Goal: Information Seeking & Learning: Compare options

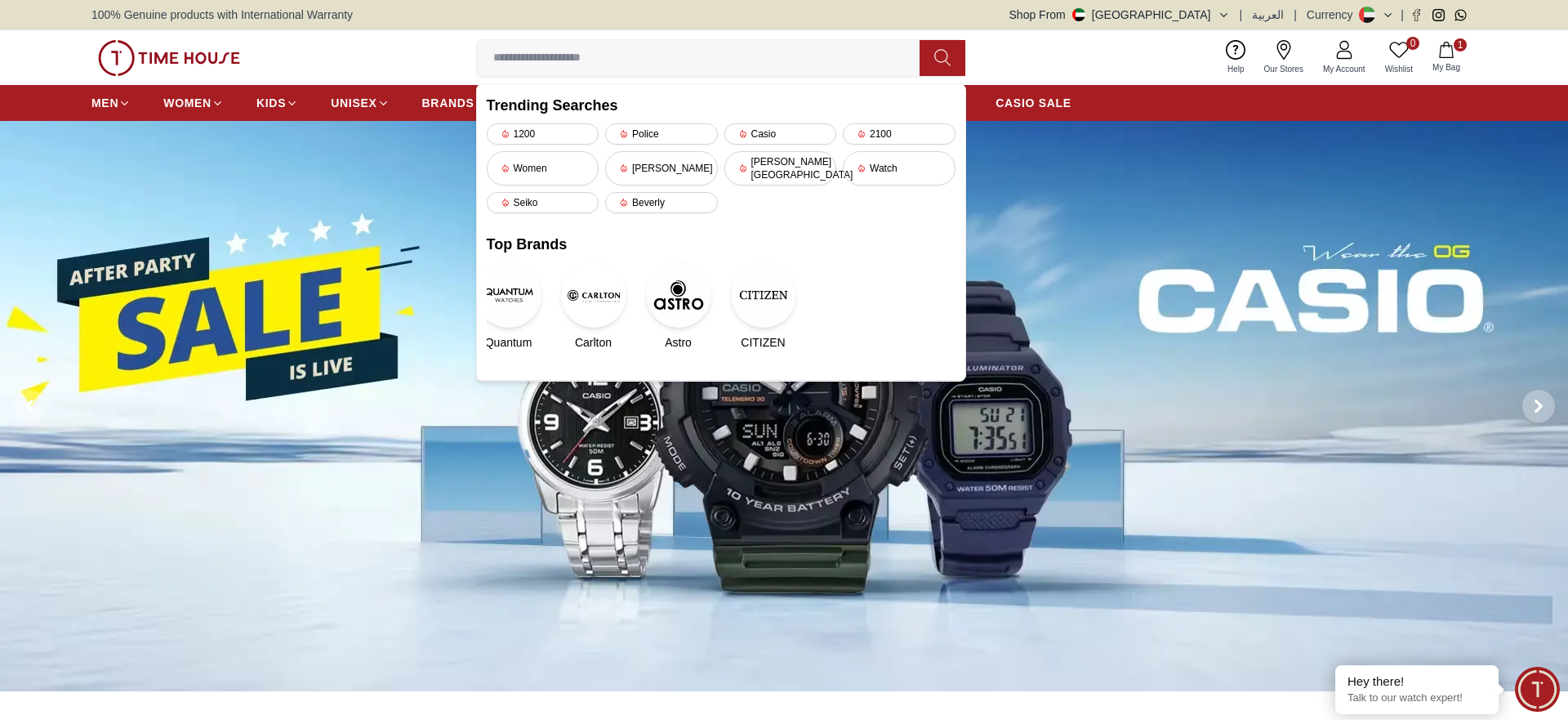
type input "**********"
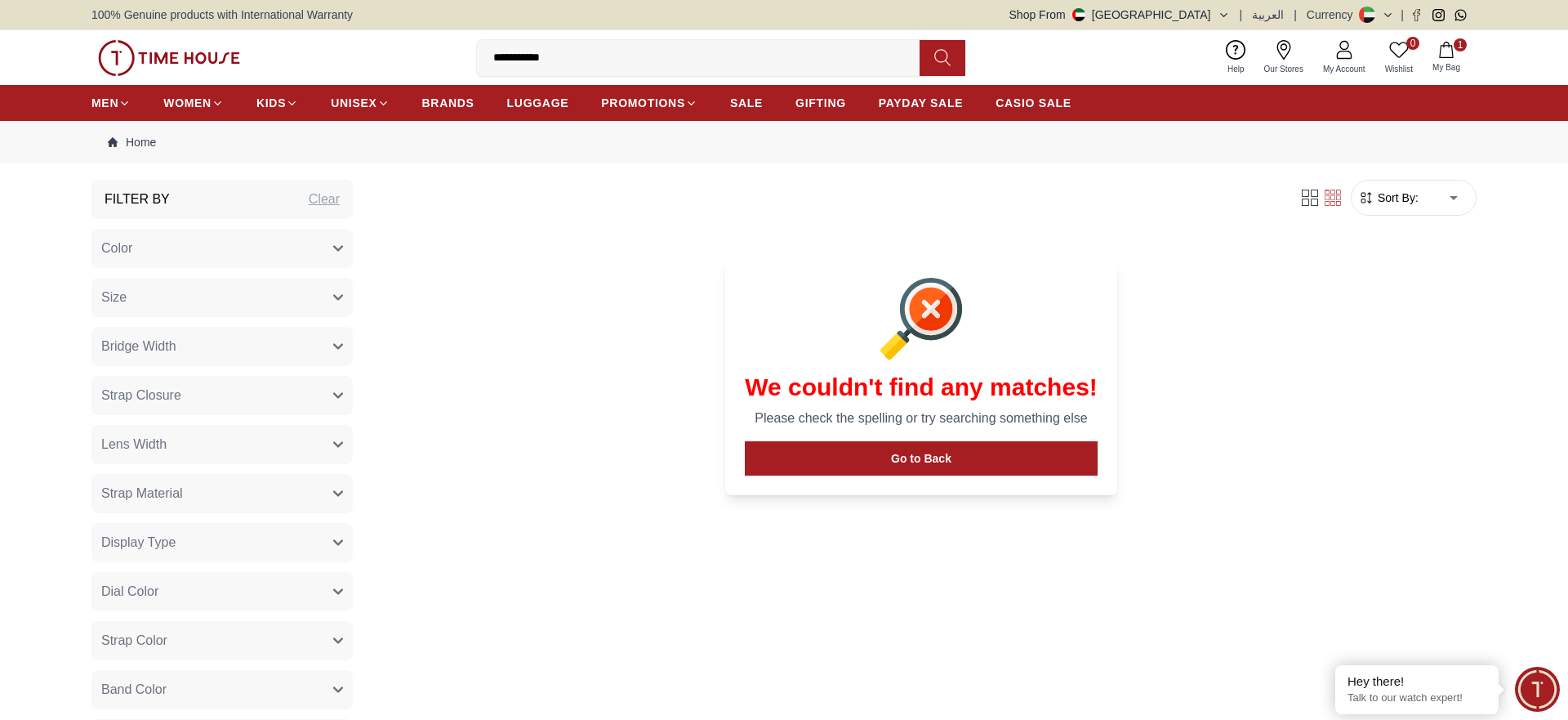
click at [593, 65] on input "**********" at bounding box center [705, 57] width 455 height 33
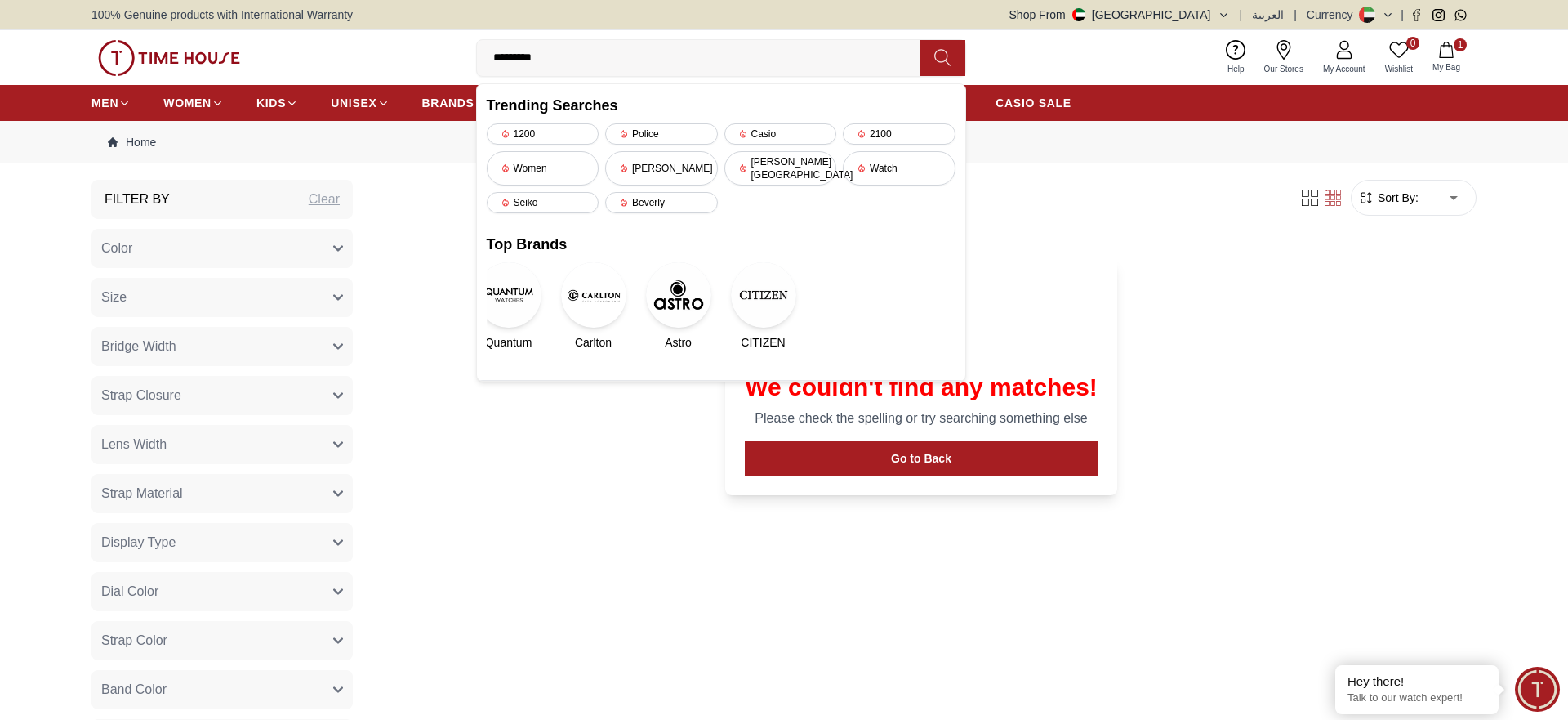
type input "********"
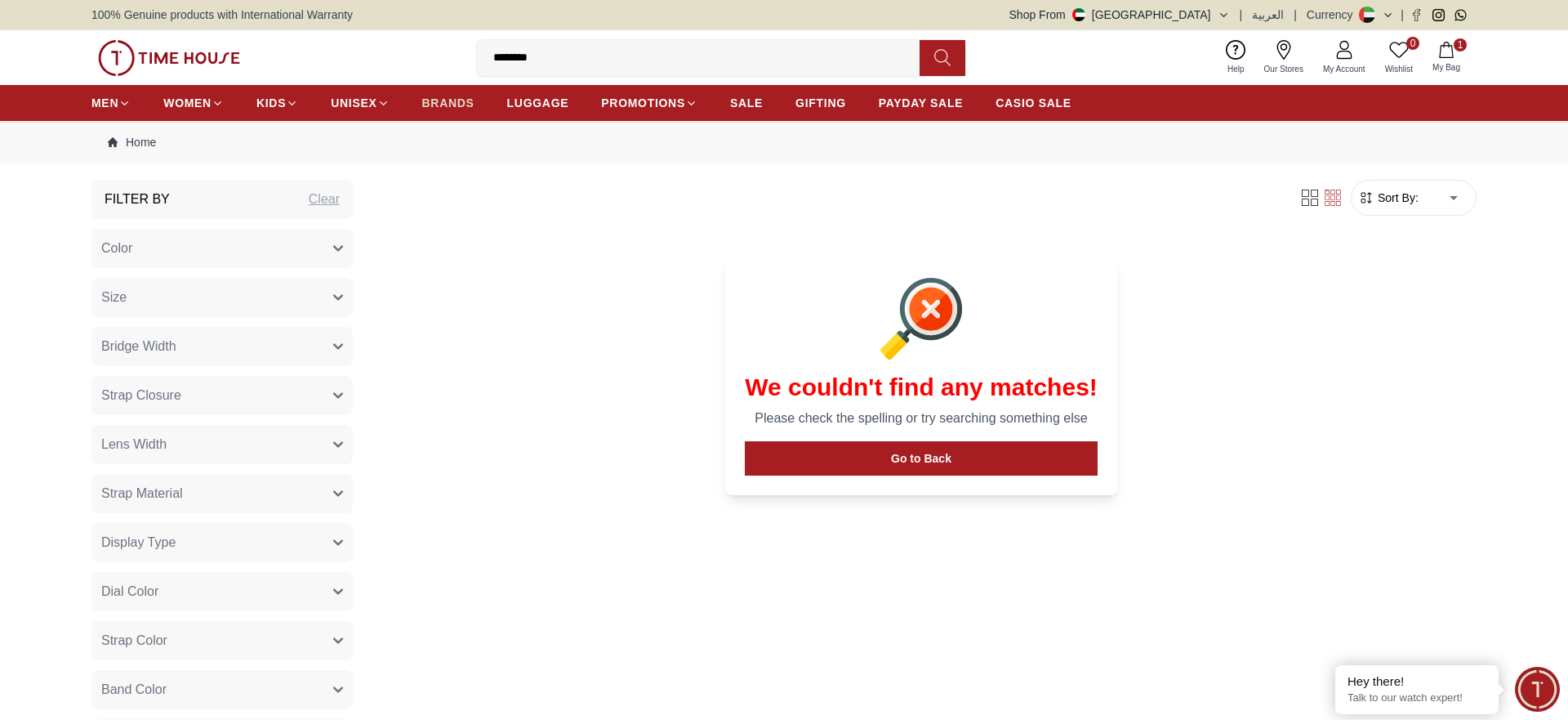
click at [454, 101] on span "BRANDS" at bounding box center [449, 102] width 52 height 16
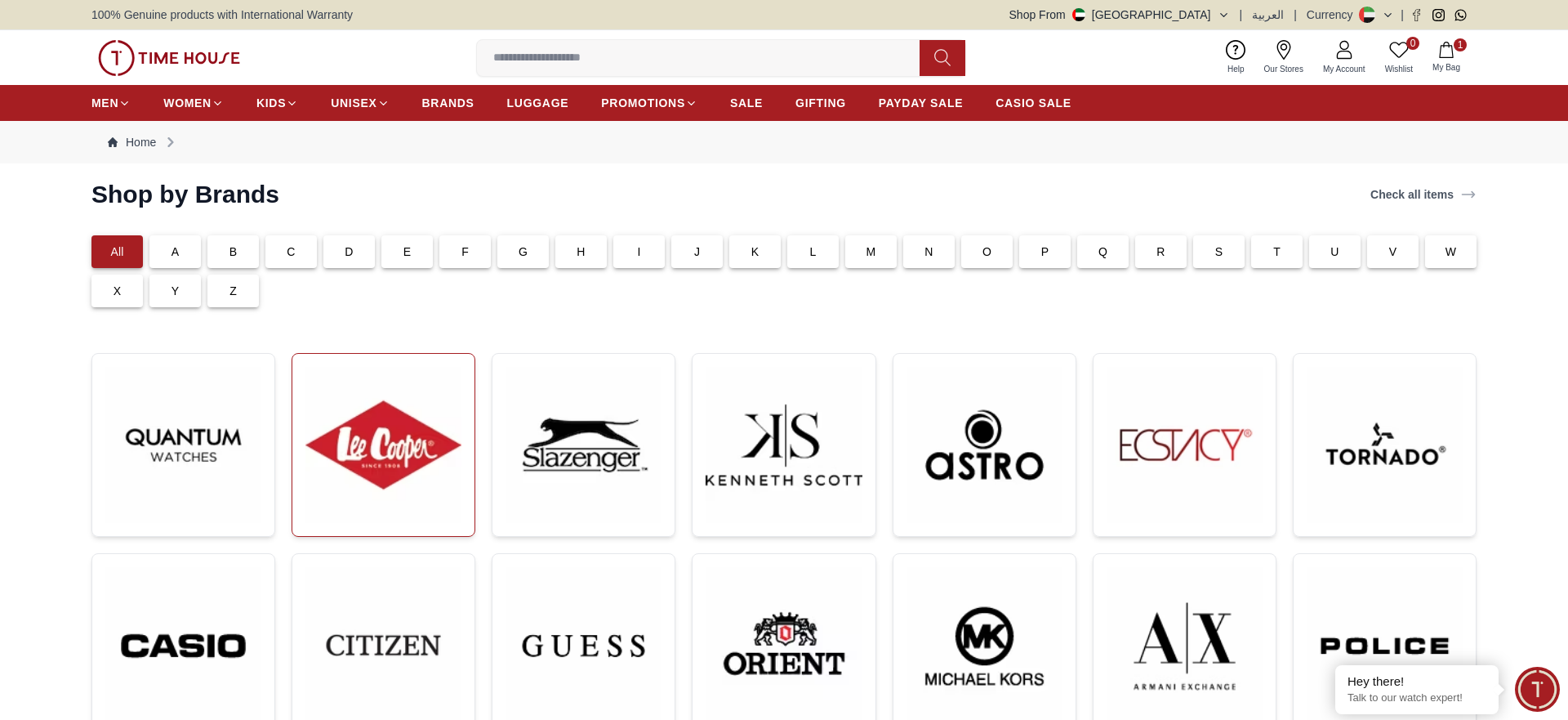
click at [406, 447] on img at bounding box center [384, 445] width 156 height 156
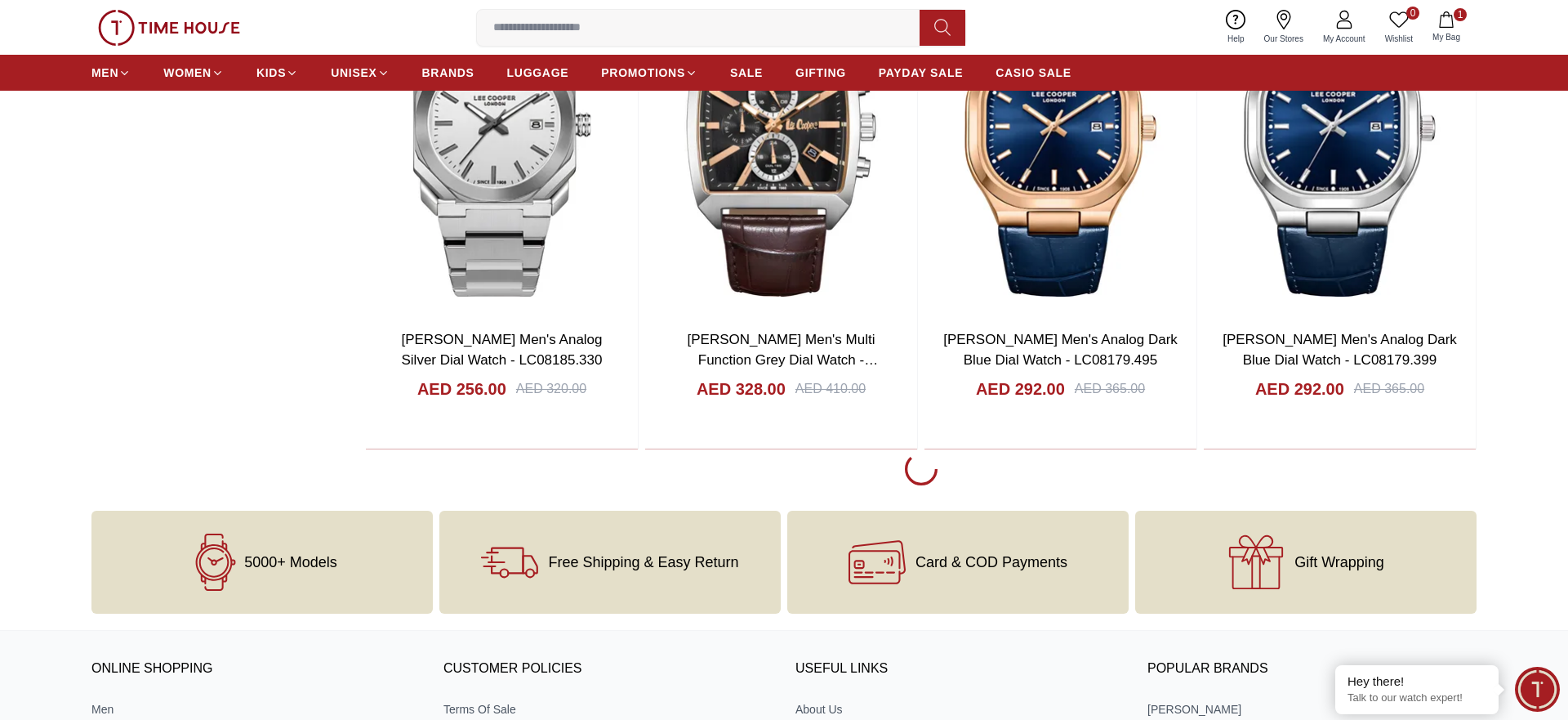
scroll to position [3249, 0]
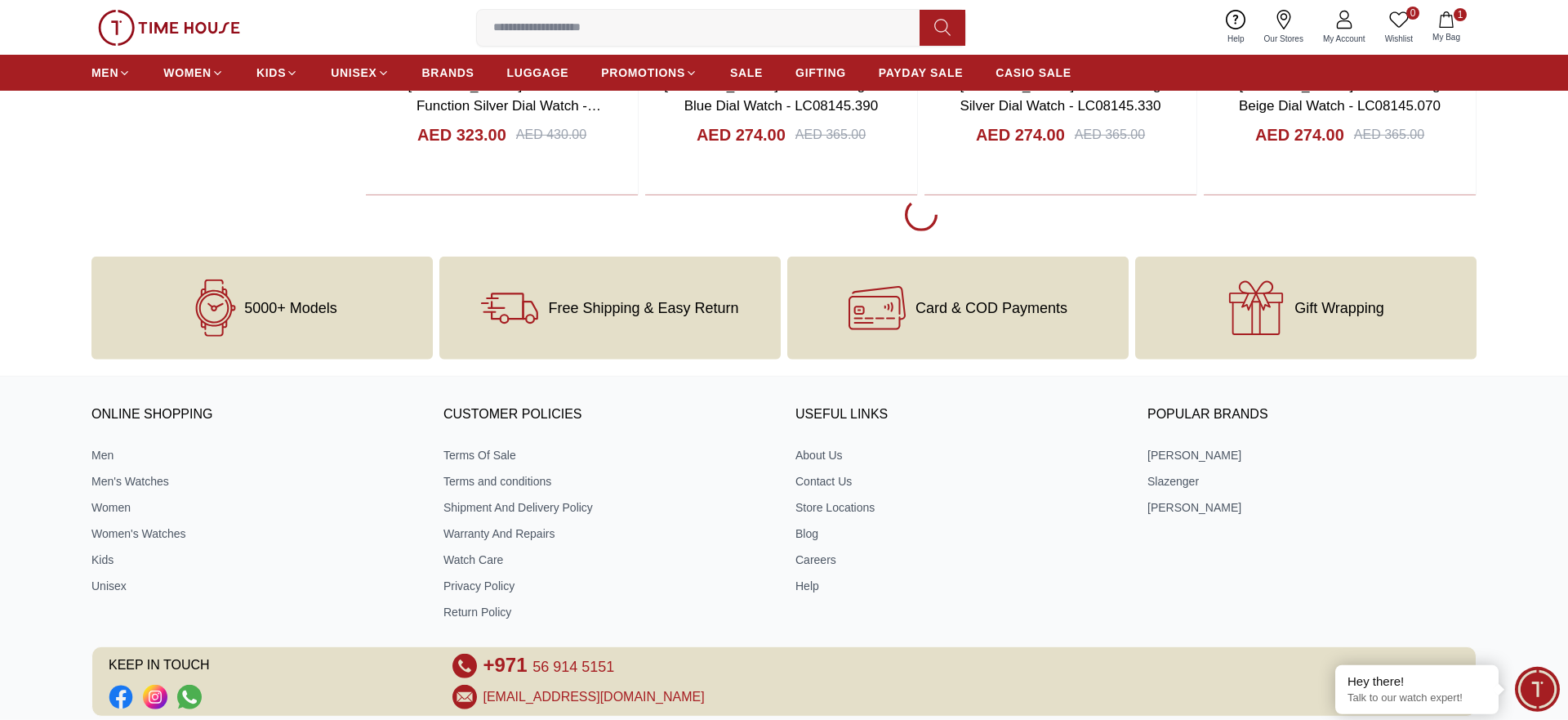
scroll to position [8332, 0]
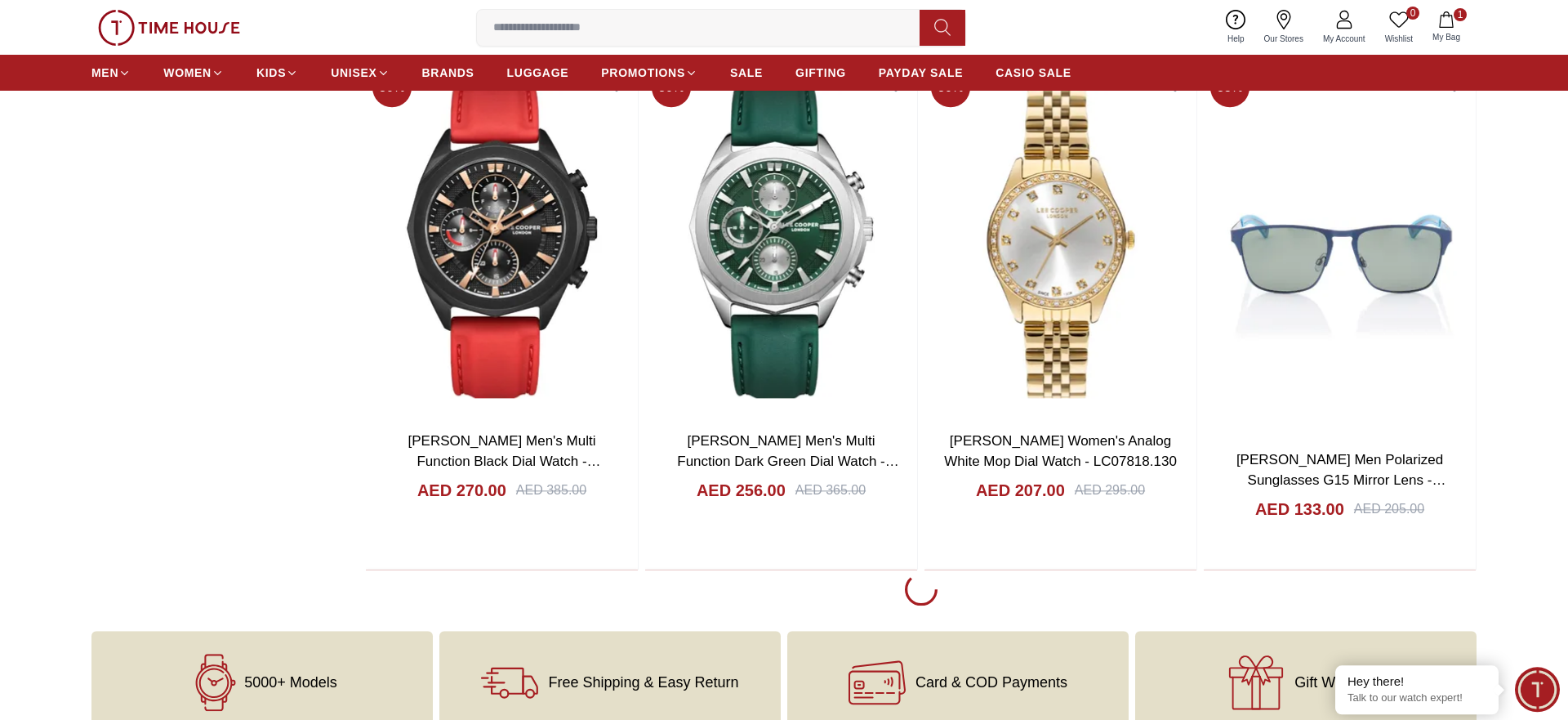
scroll to position [12832, 0]
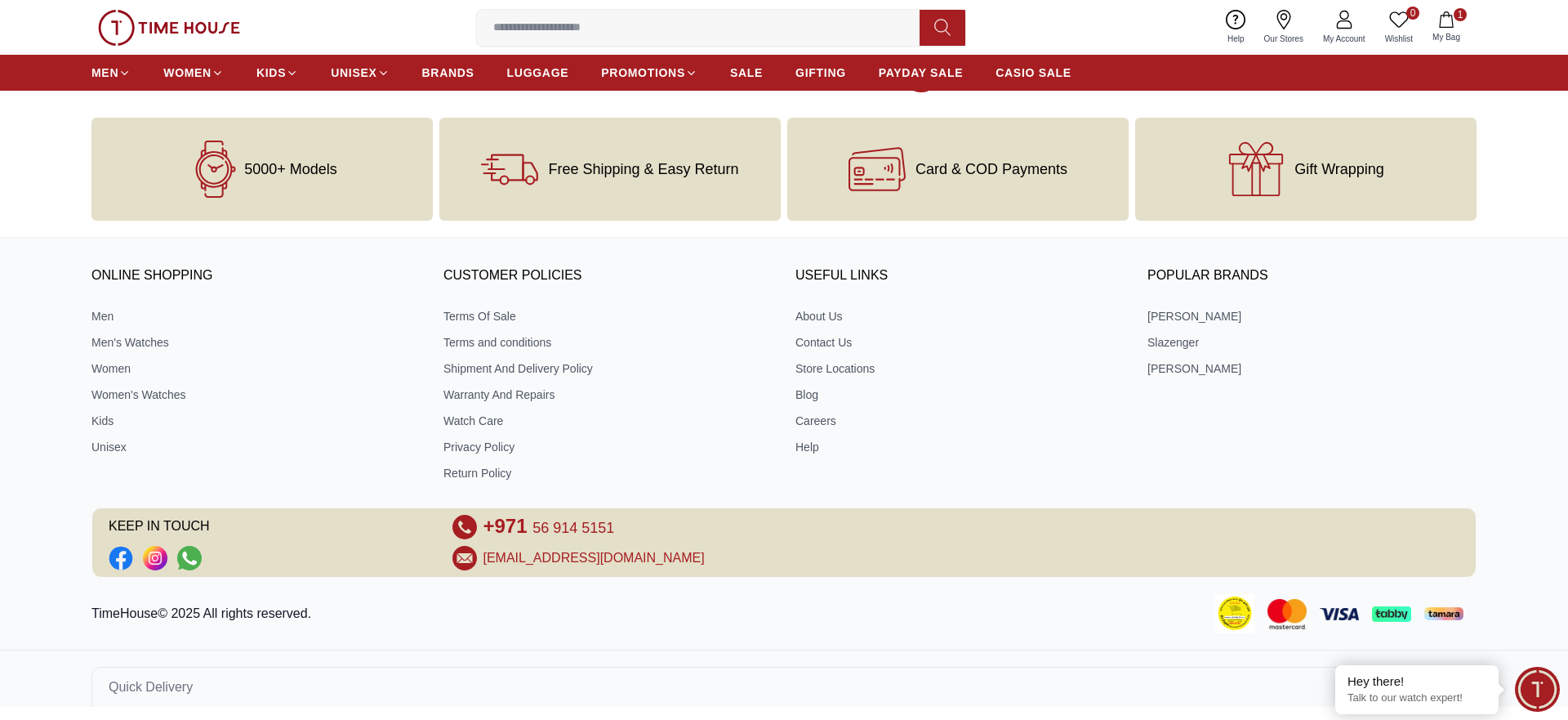
scroll to position [18376, 0]
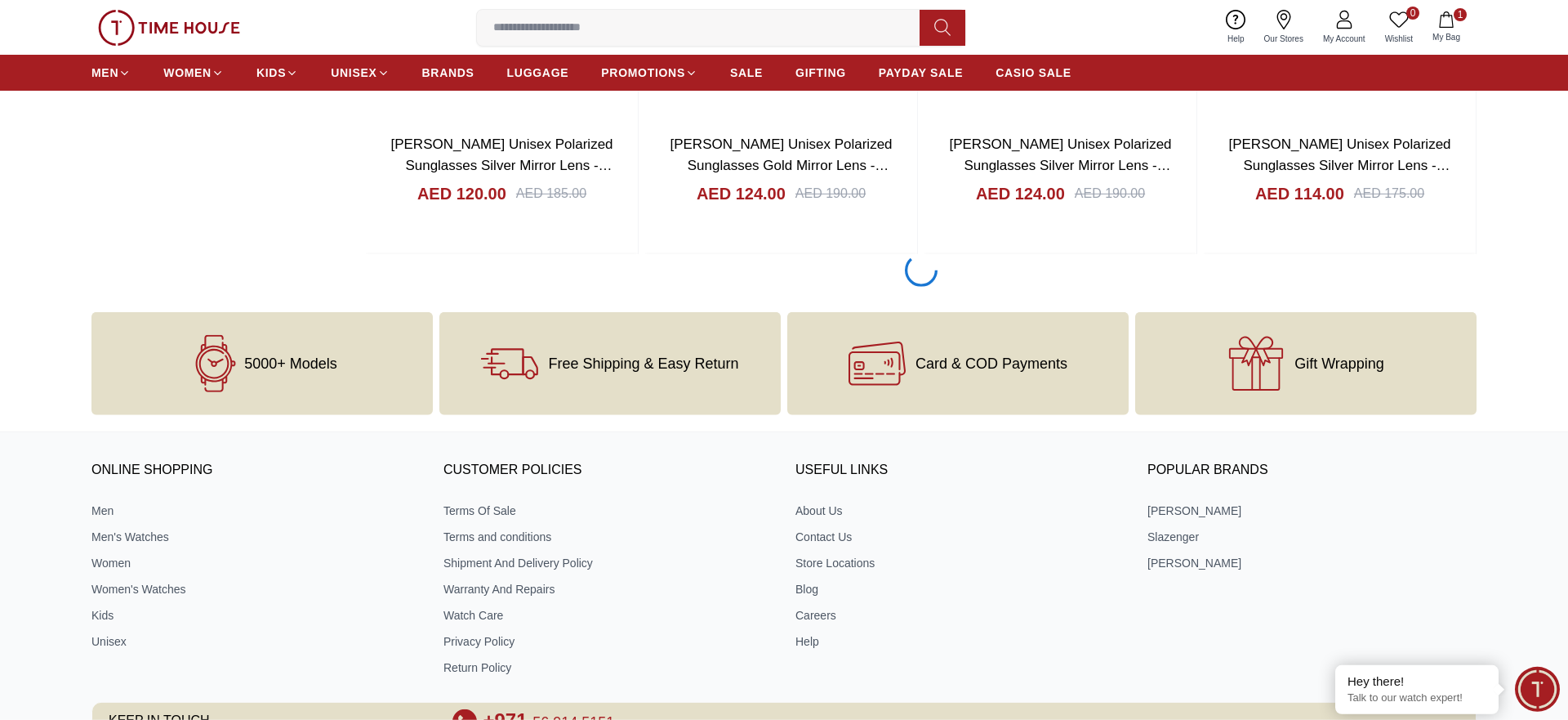
scroll to position [23125, 0]
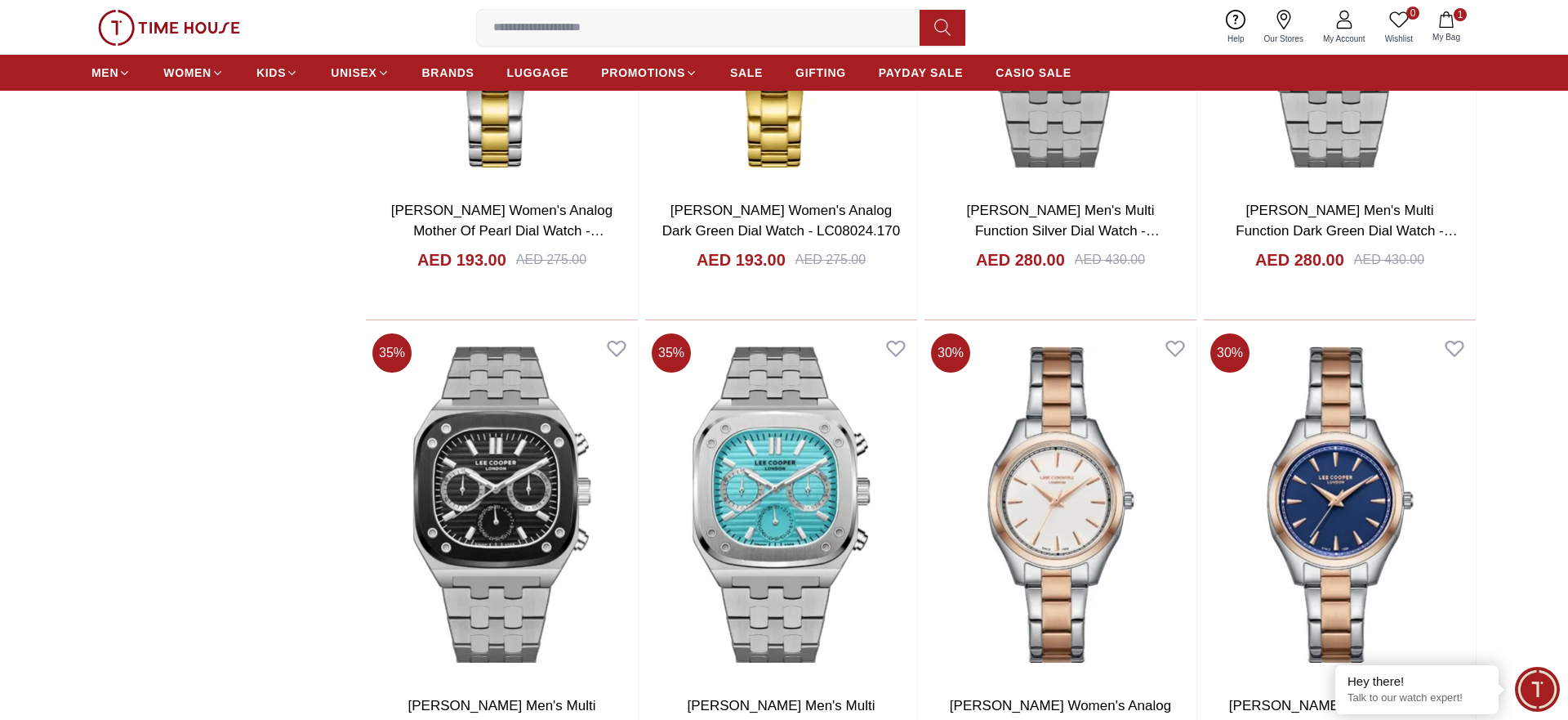
scroll to position [27958, 0]
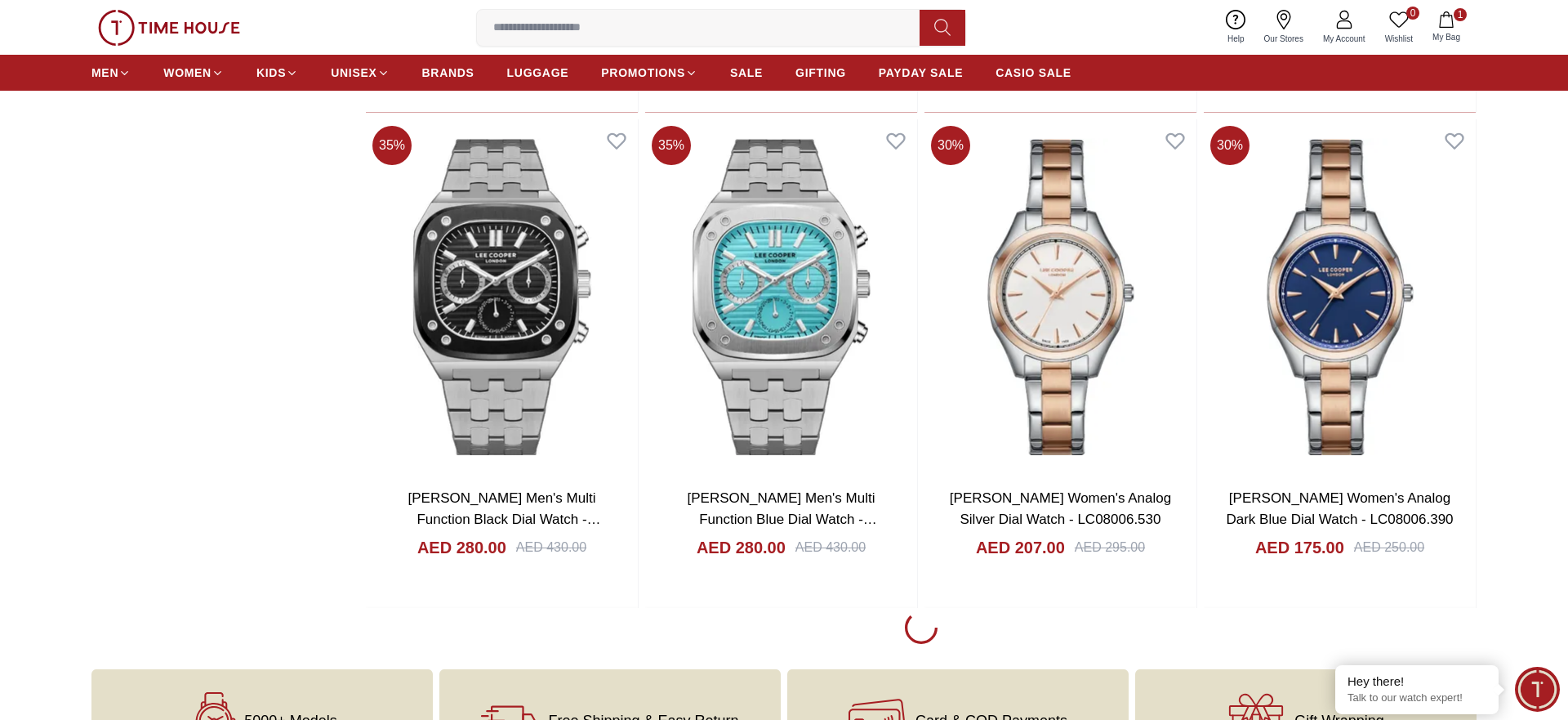
scroll to position [27792, 0]
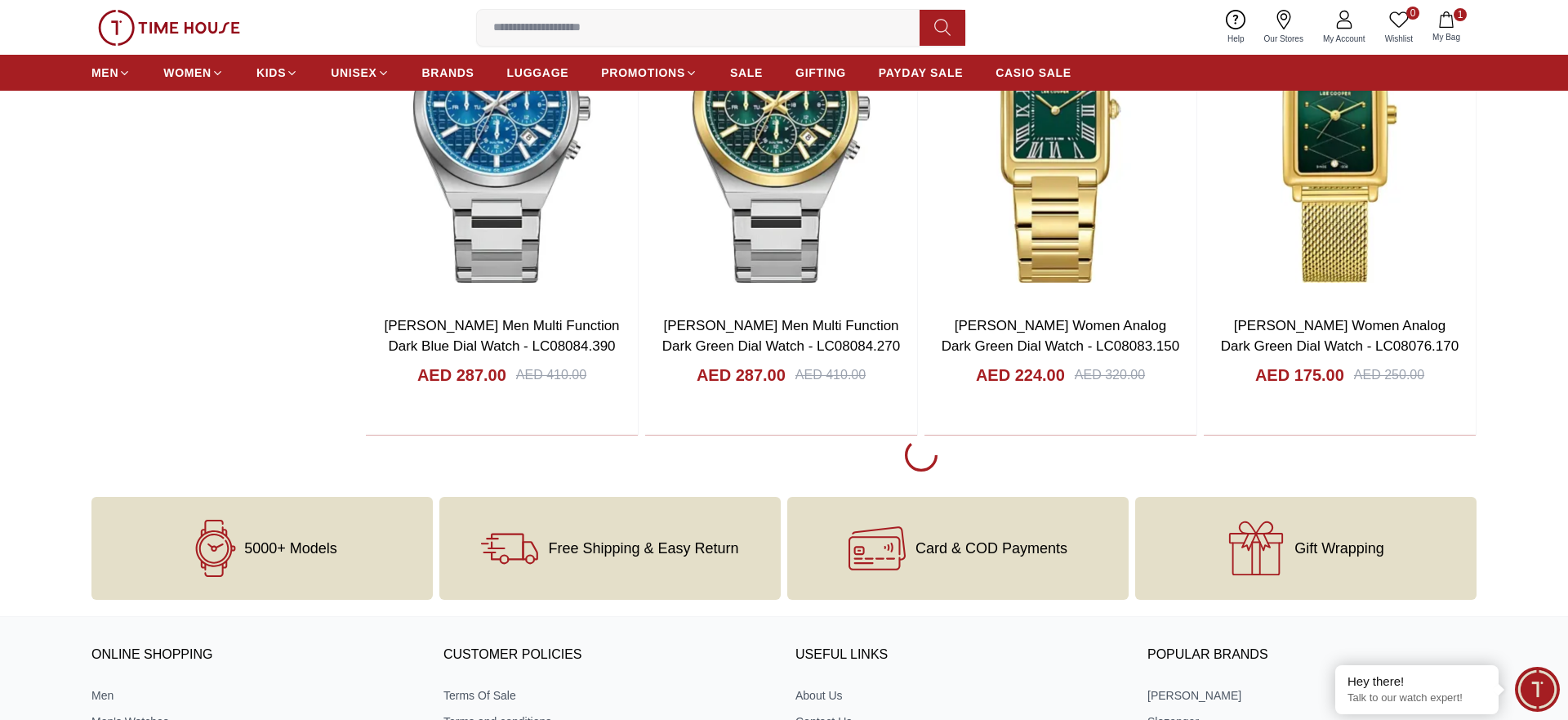
scroll to position [33041, 0]
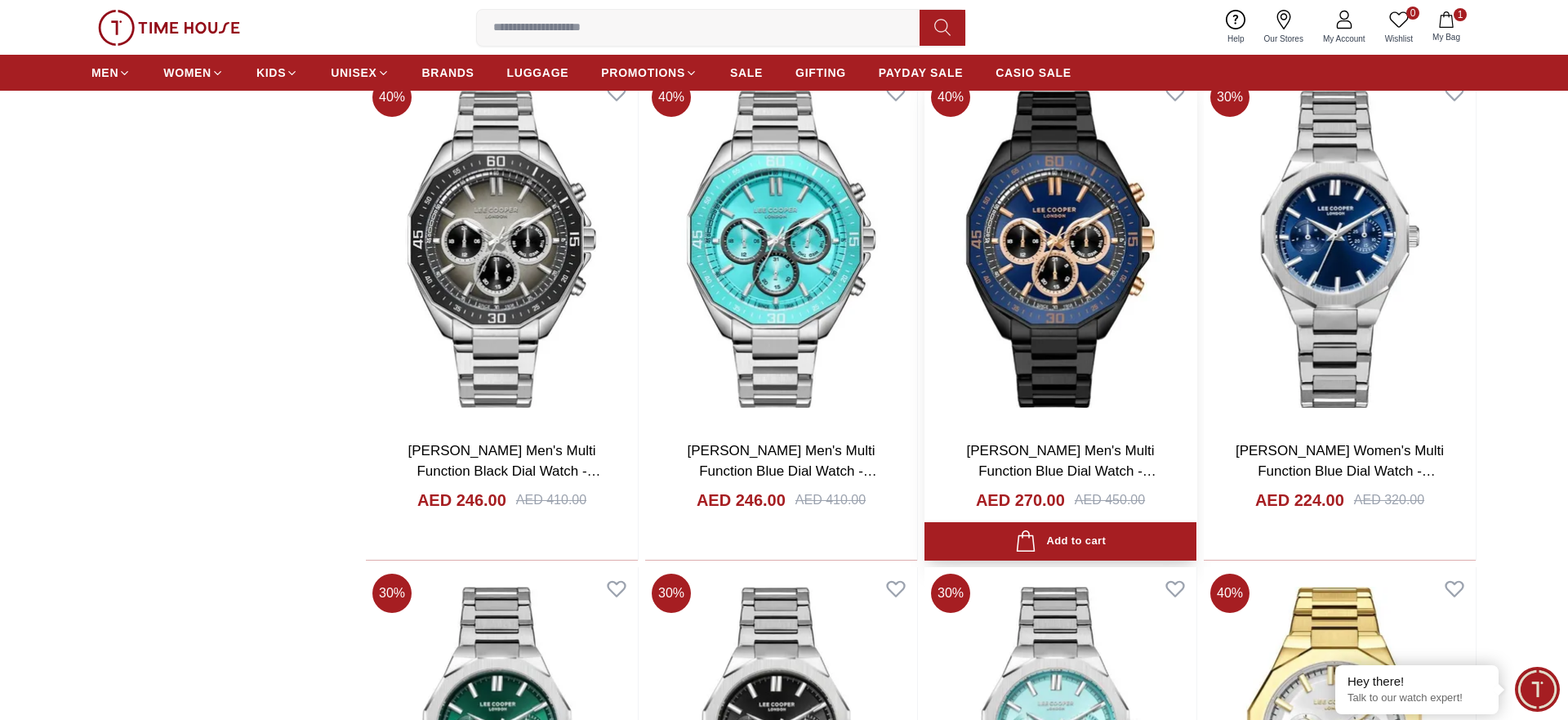
scroll to position [37624, 0]
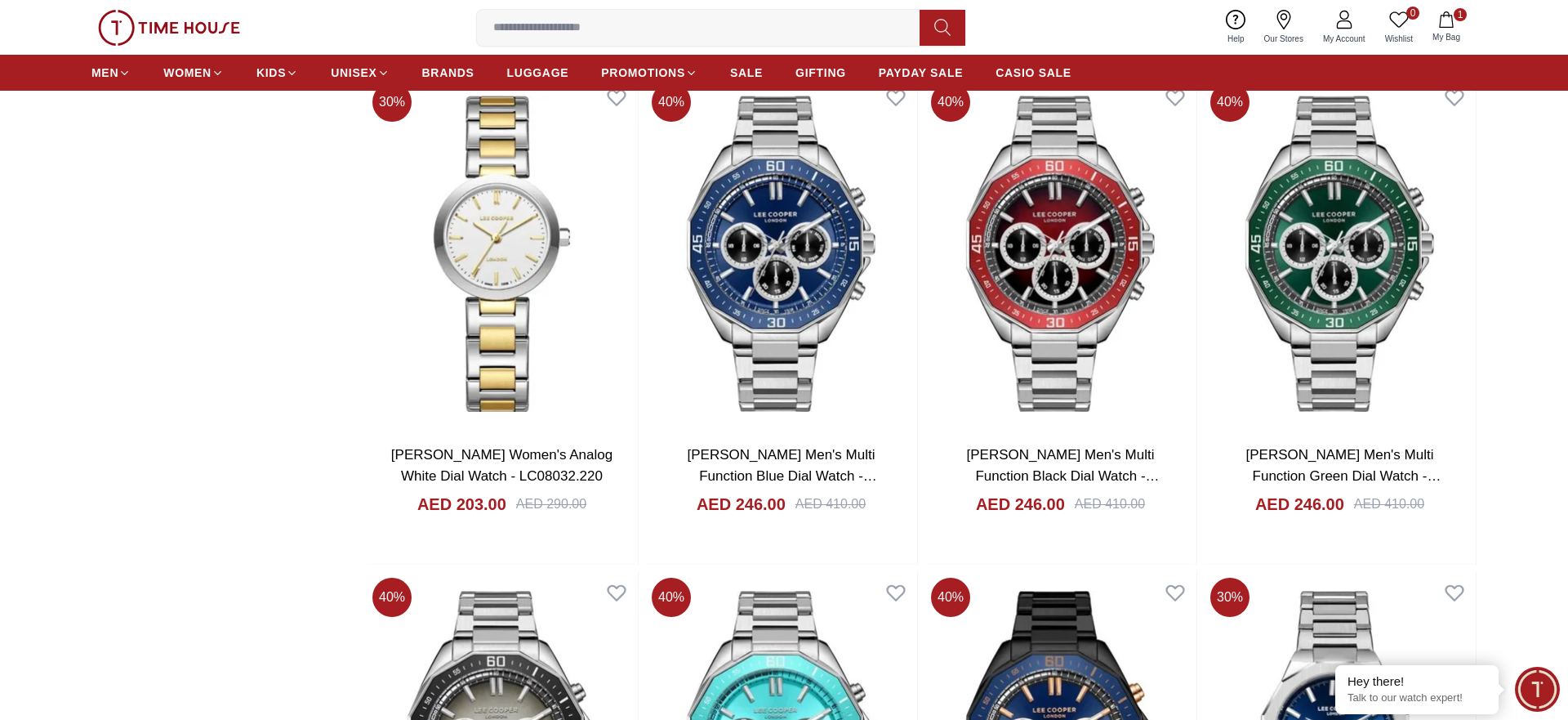
drag, startPoint x: 767, startPoint y: 319, endPoint x: 1028, endPoint y: 264, distance: 266.7
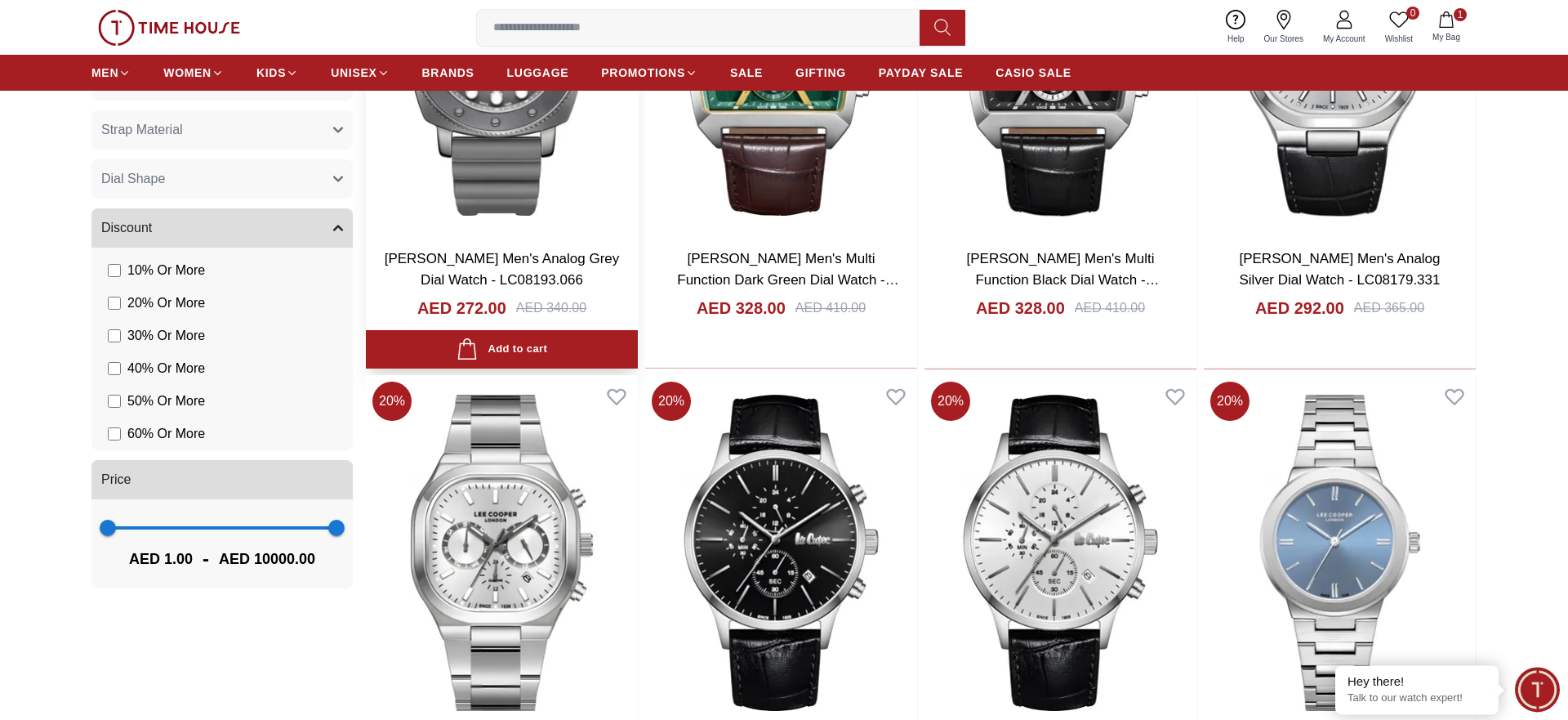
scroll to position [1666, 0]
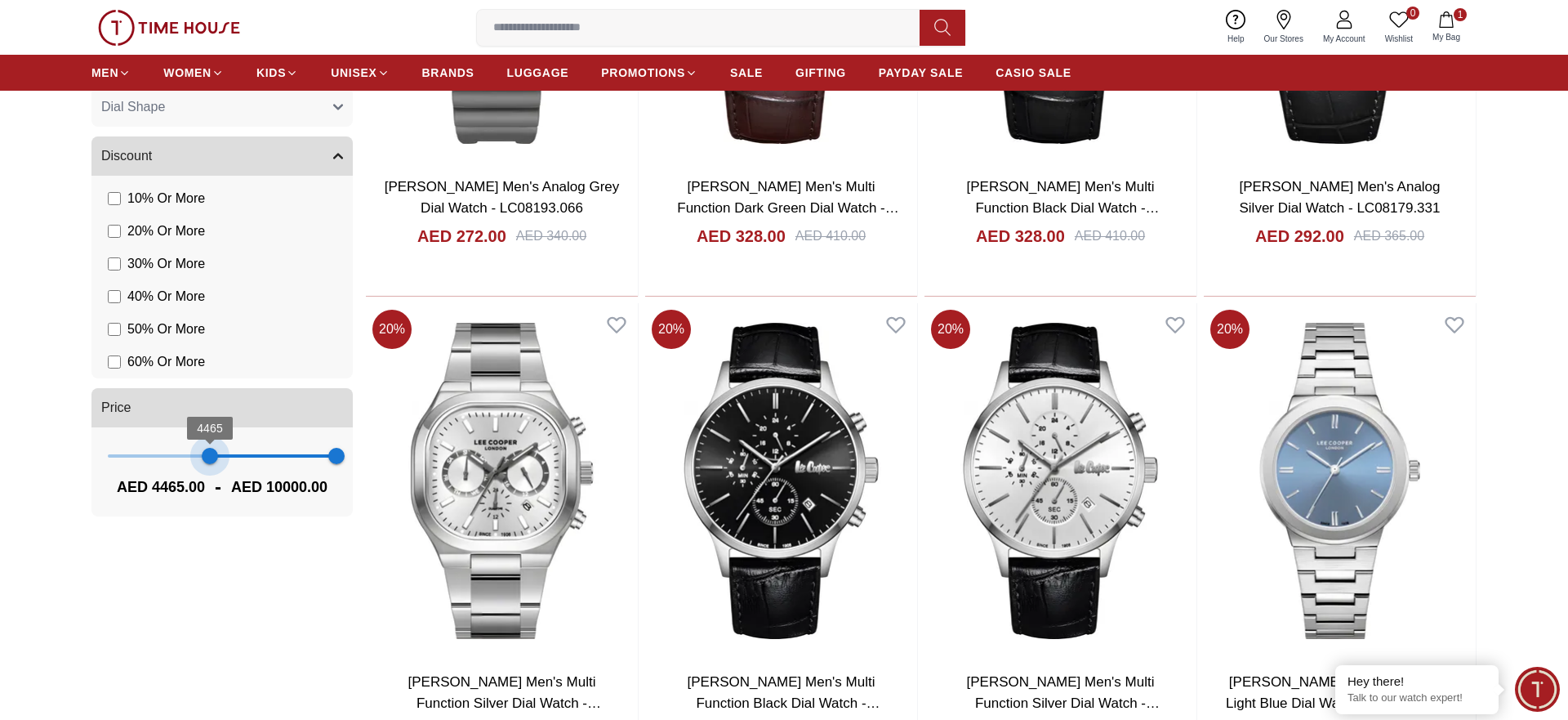
click at [210, 451] on span "4465 10000" at bounding box center [222, 455] width 229 height 25
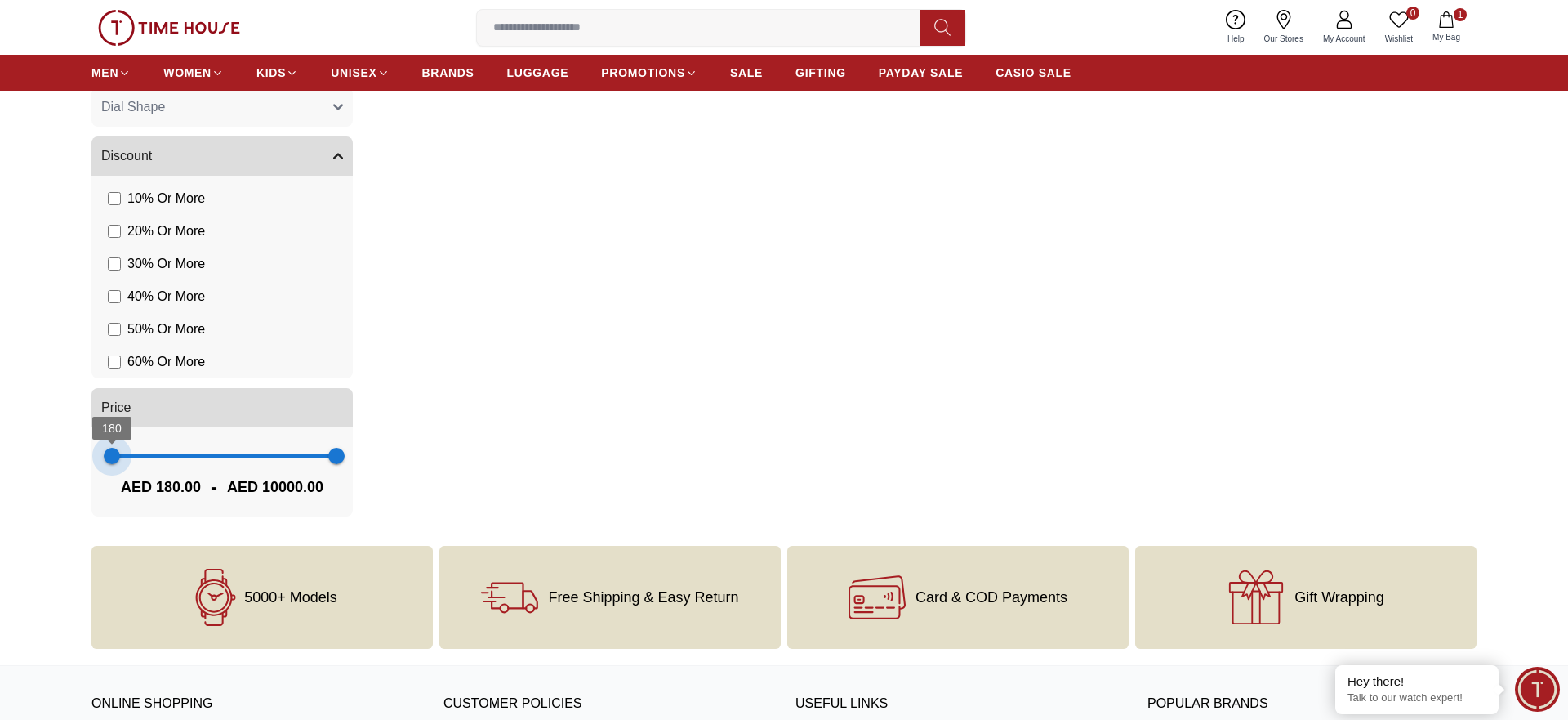
type input "***"
click at [112, 455] on span "180 10000" at bounding box center [222, 455] width 229 height 25
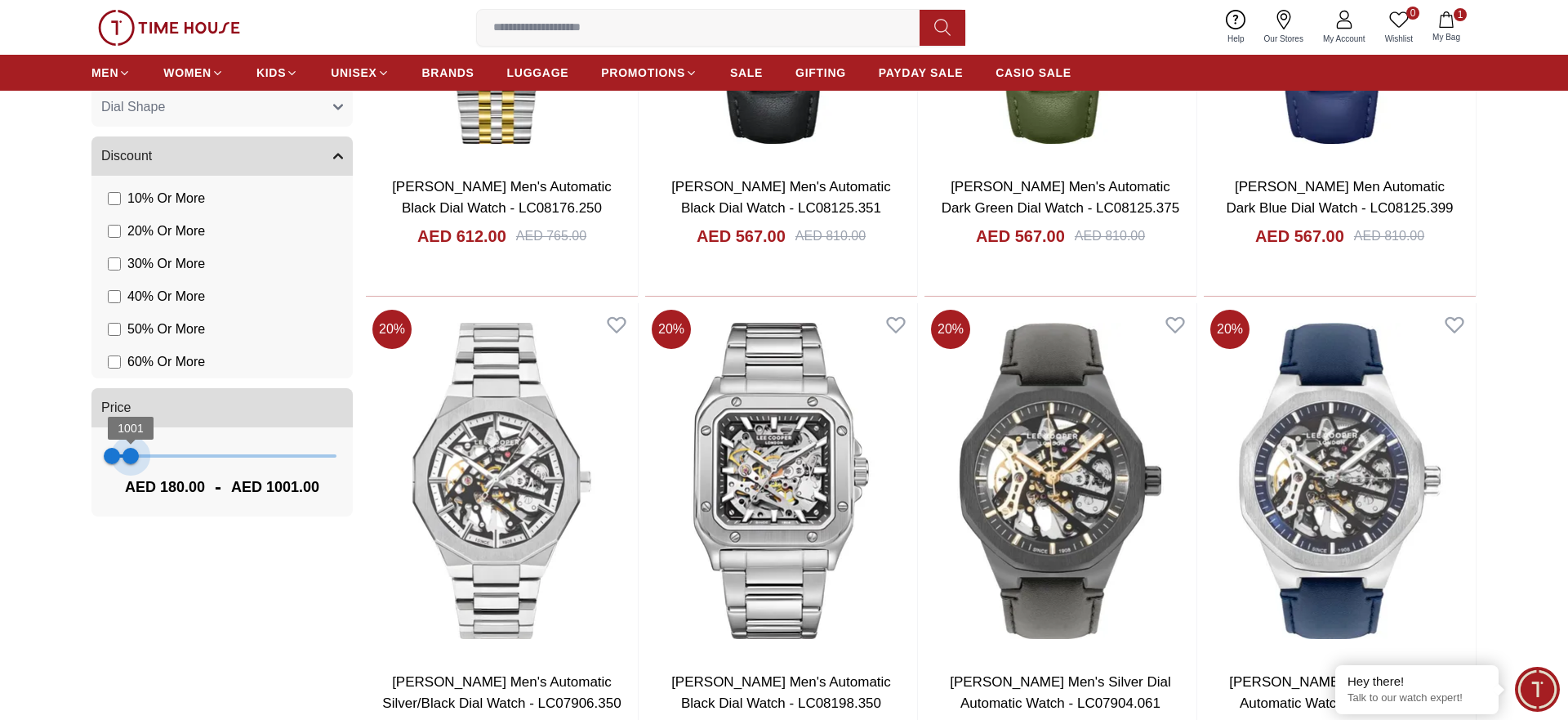
type input "****"
drag, startPoint x: 334, startPoint y: 454, endPoint x: 134, endPoint y: 469, distance: 200.6
click at [134, 464] on span "1144" at bounding box center [133, 455] width 16 height 16
type input "*"
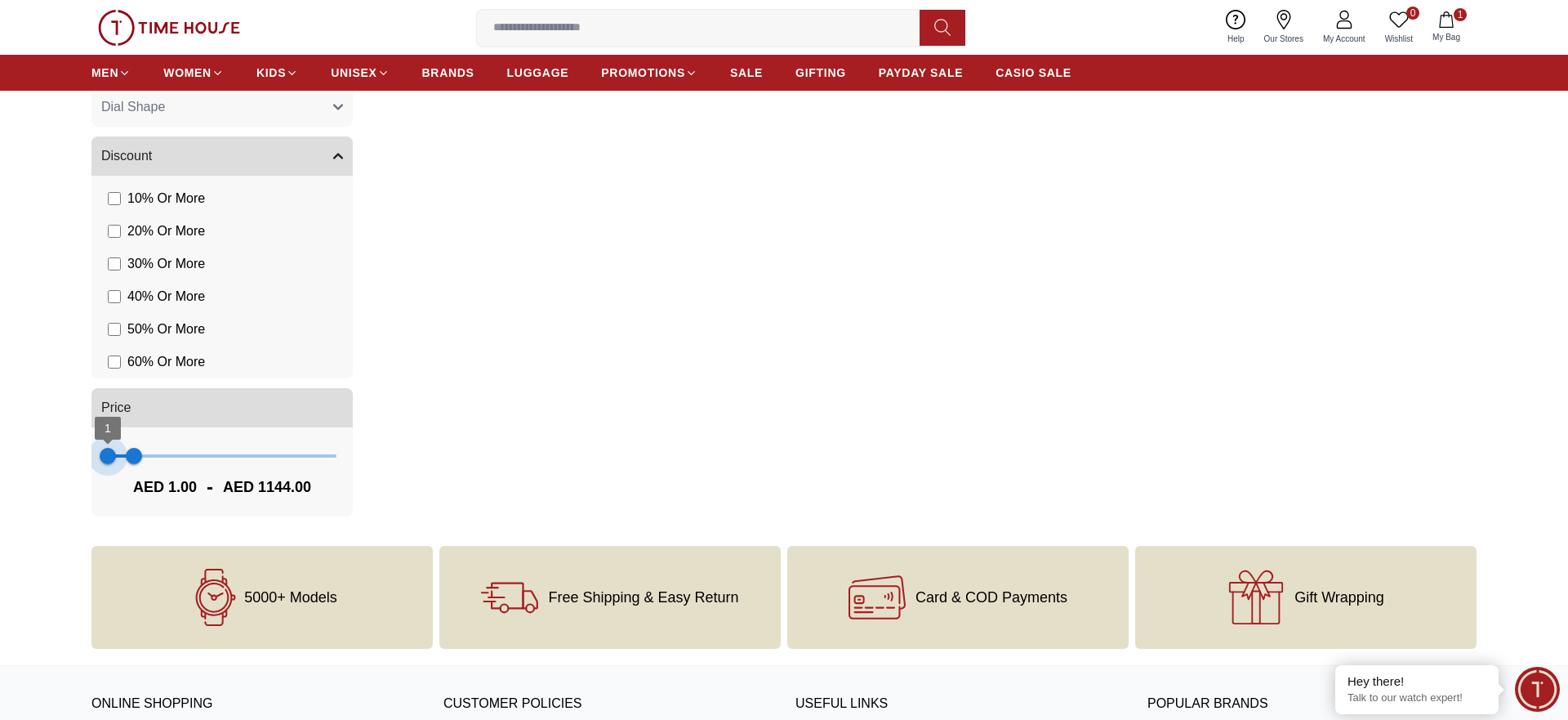
drag, startPoint x: 112, startPoint y: 453, endPoint x: 79, endPoint y: 456, distance: 33.1
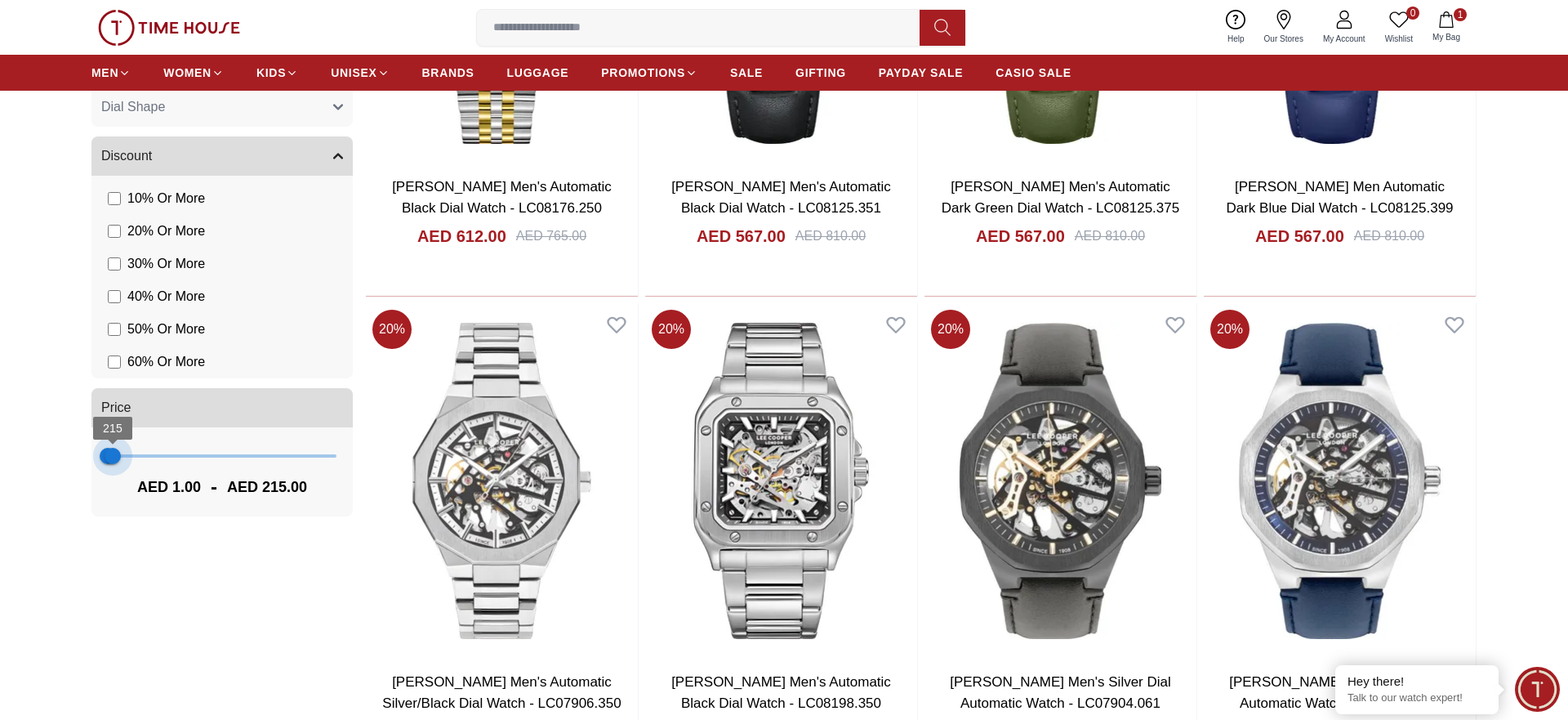
type input "***"
drag, startPoint x: 138, startPoint y: 454, endPoint x: 112, endPoint y: 453, distance: 26.0
click at [112, 453] on span "180" at bounding box center [112, 455] width 16 height 16
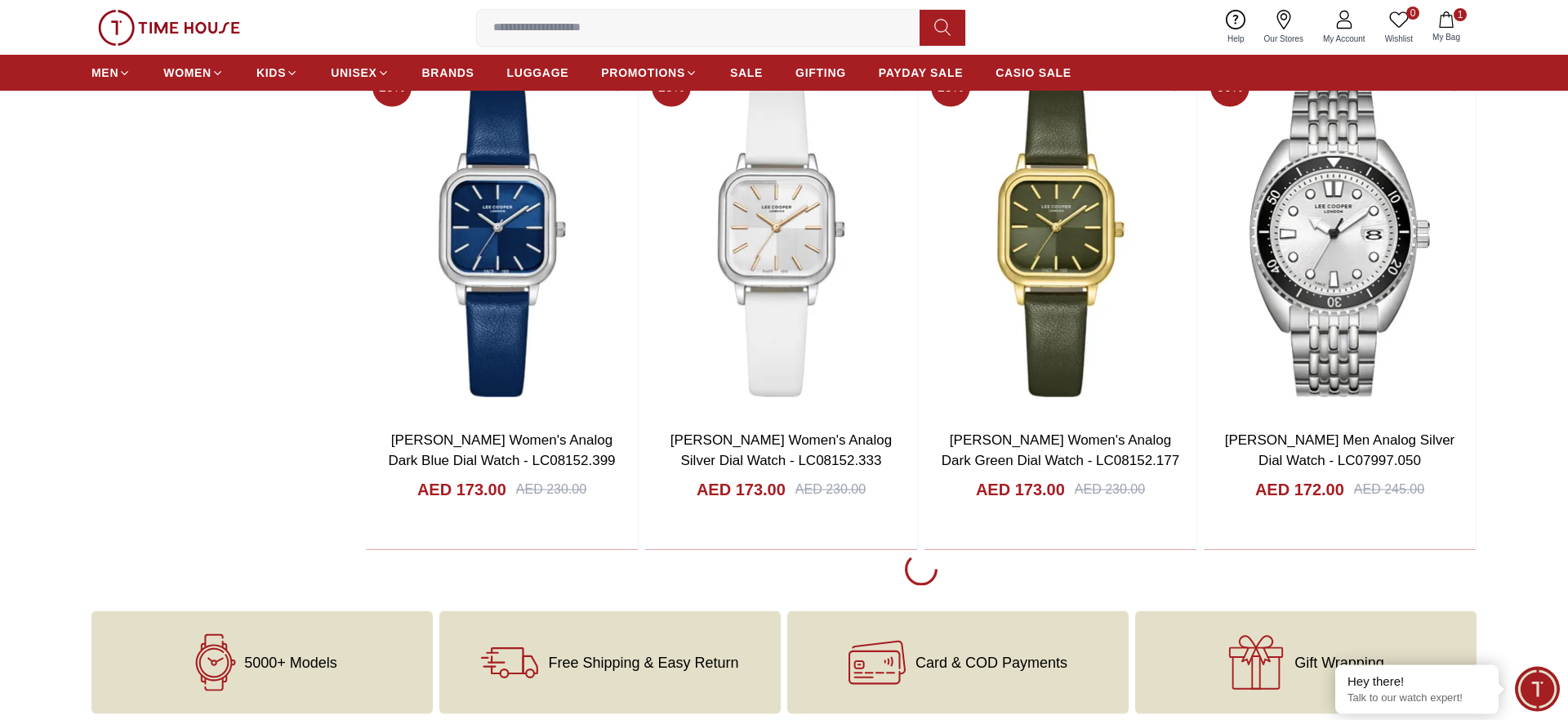
scroll to position [3000, 0]
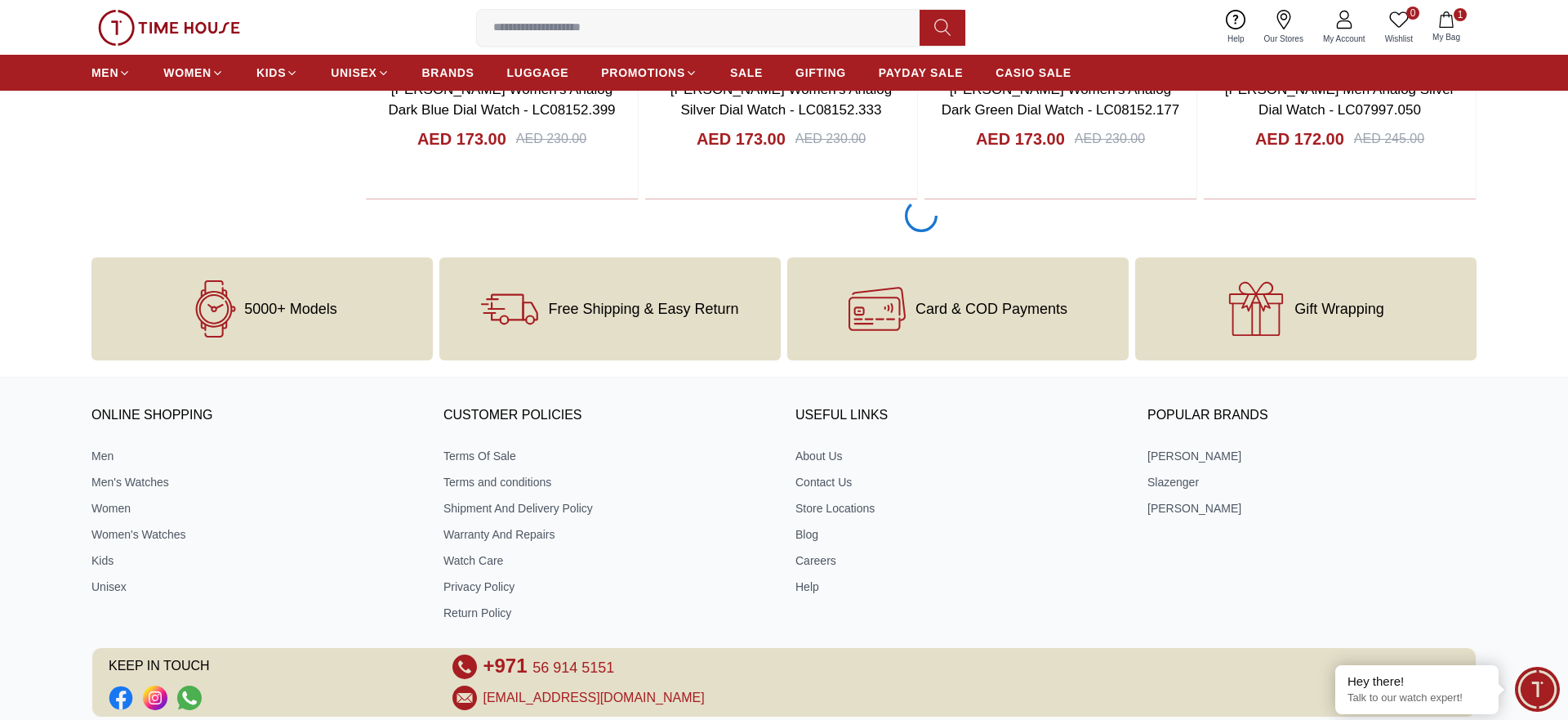
scroll to position [3083, 0]
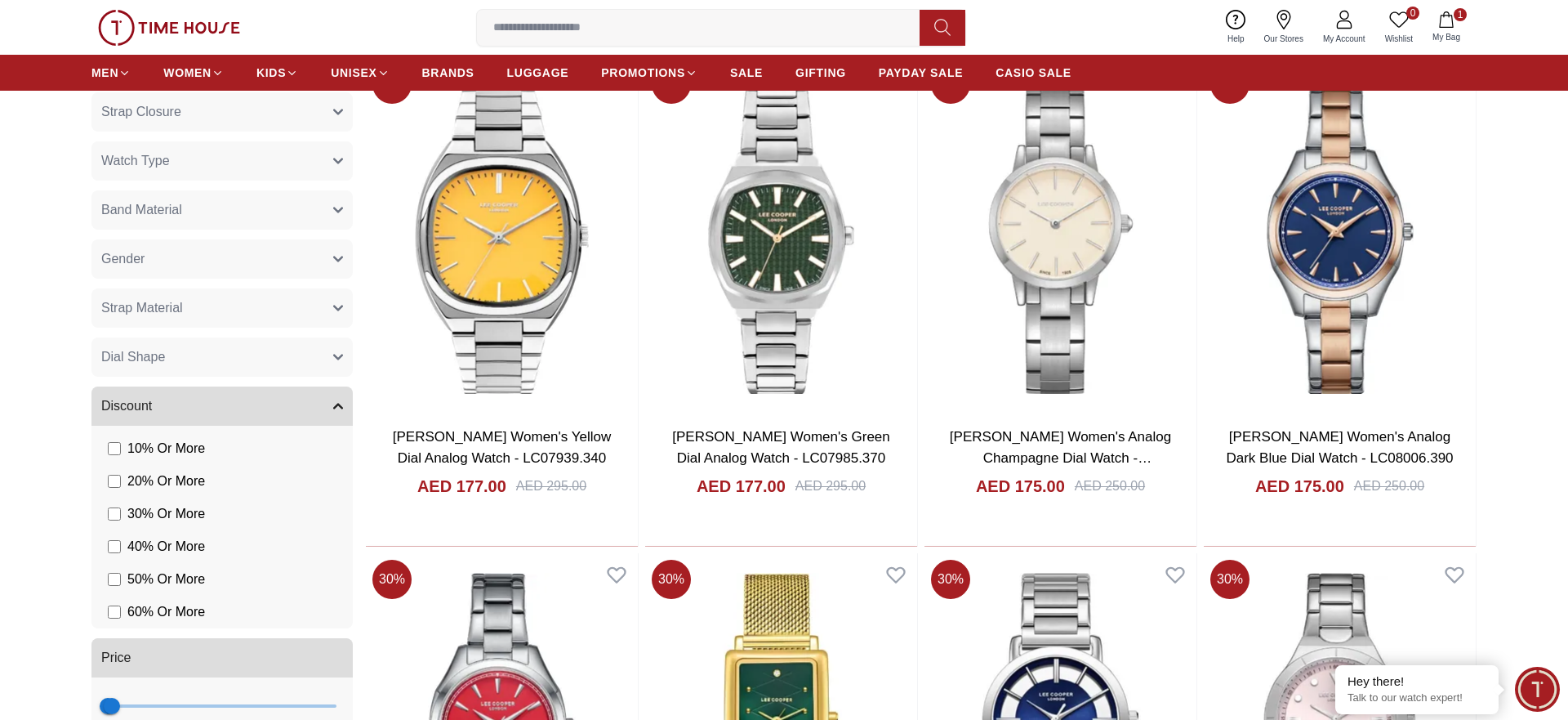
scroll to position [1166, 0]
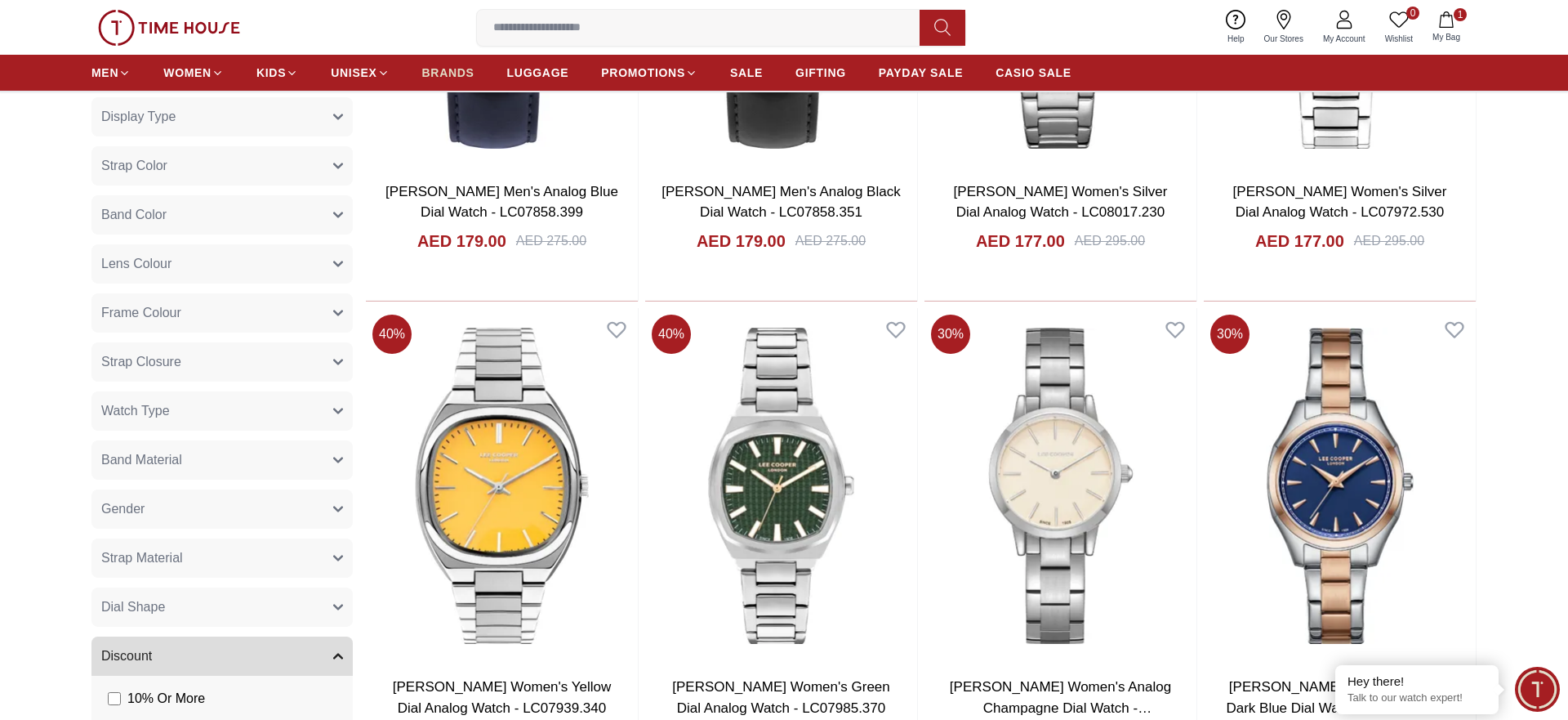
click at [462, 64] on span "BRANDS" at bounding box center [449, 72] width 52 height 16
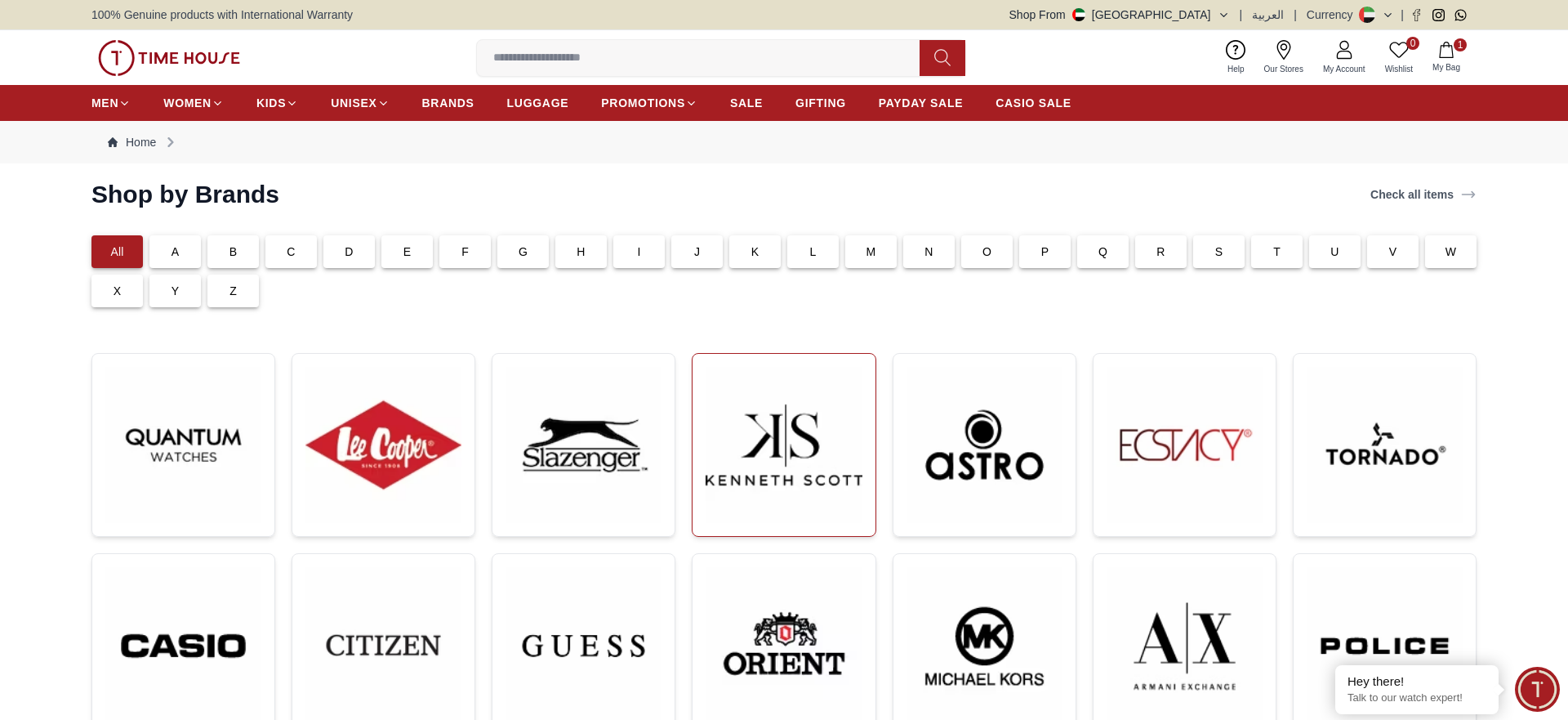
click at [810, 458] on img at bounding box center [783, 445] width 156 height 156
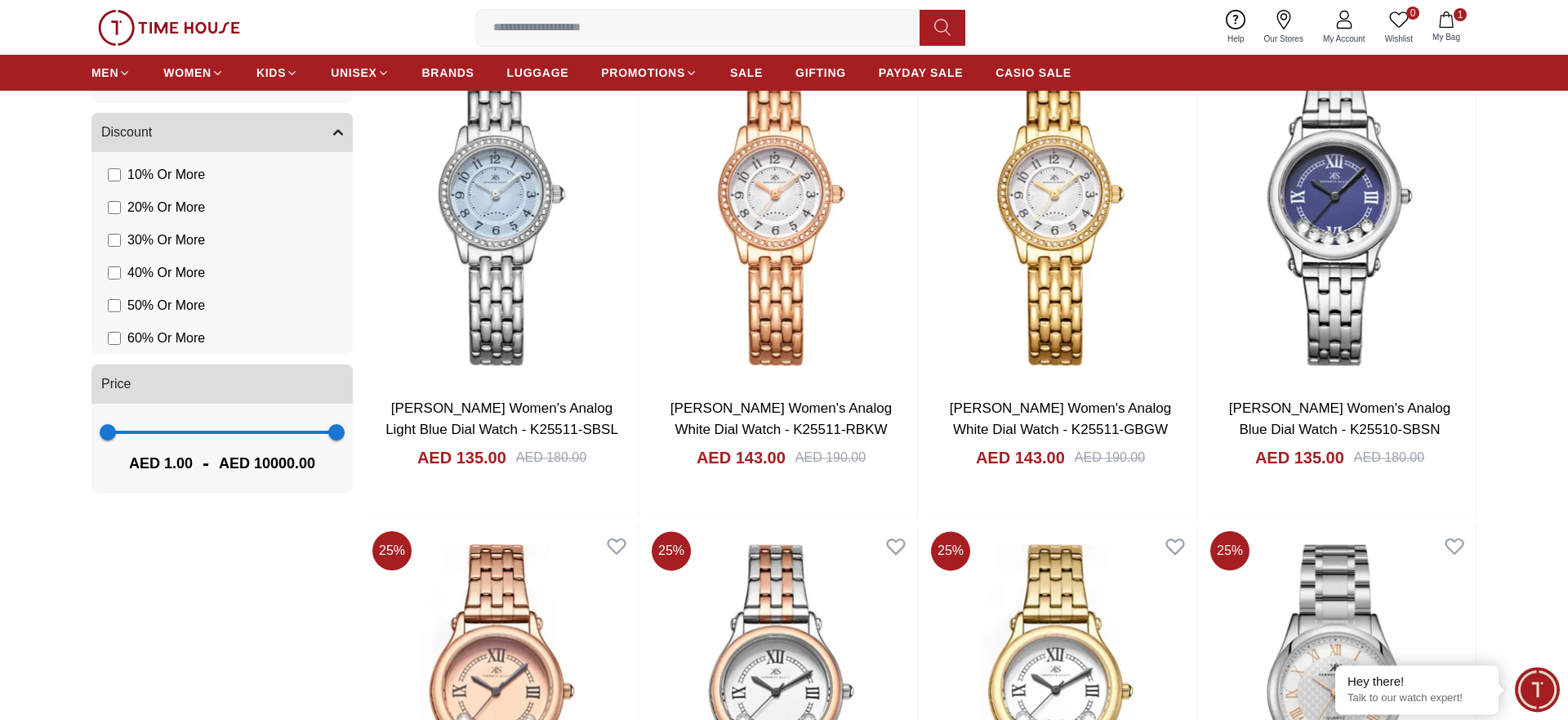
scroll to position [1416, 0]
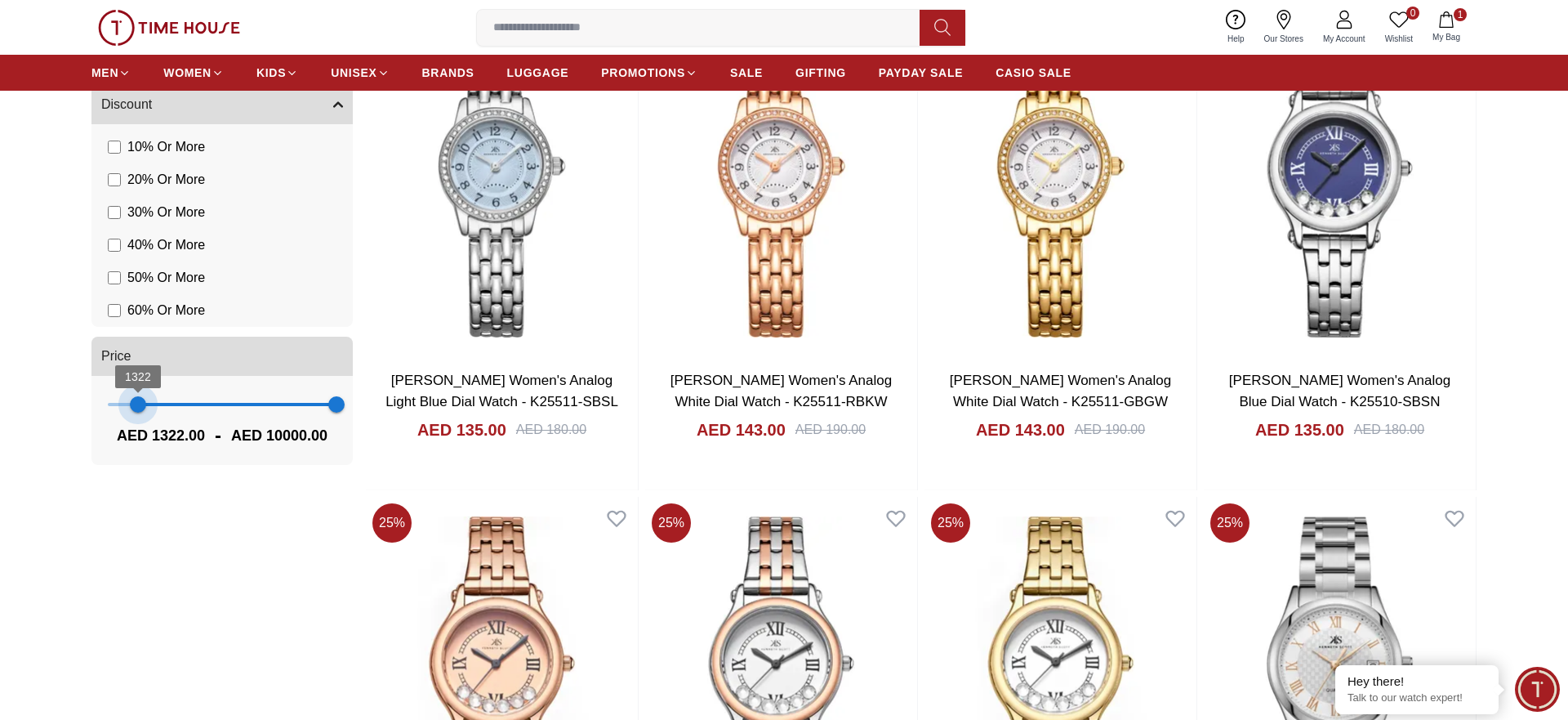
click at [138, 397] on span "1322 10000" at bounding box center [222, 404] width 229 height 25
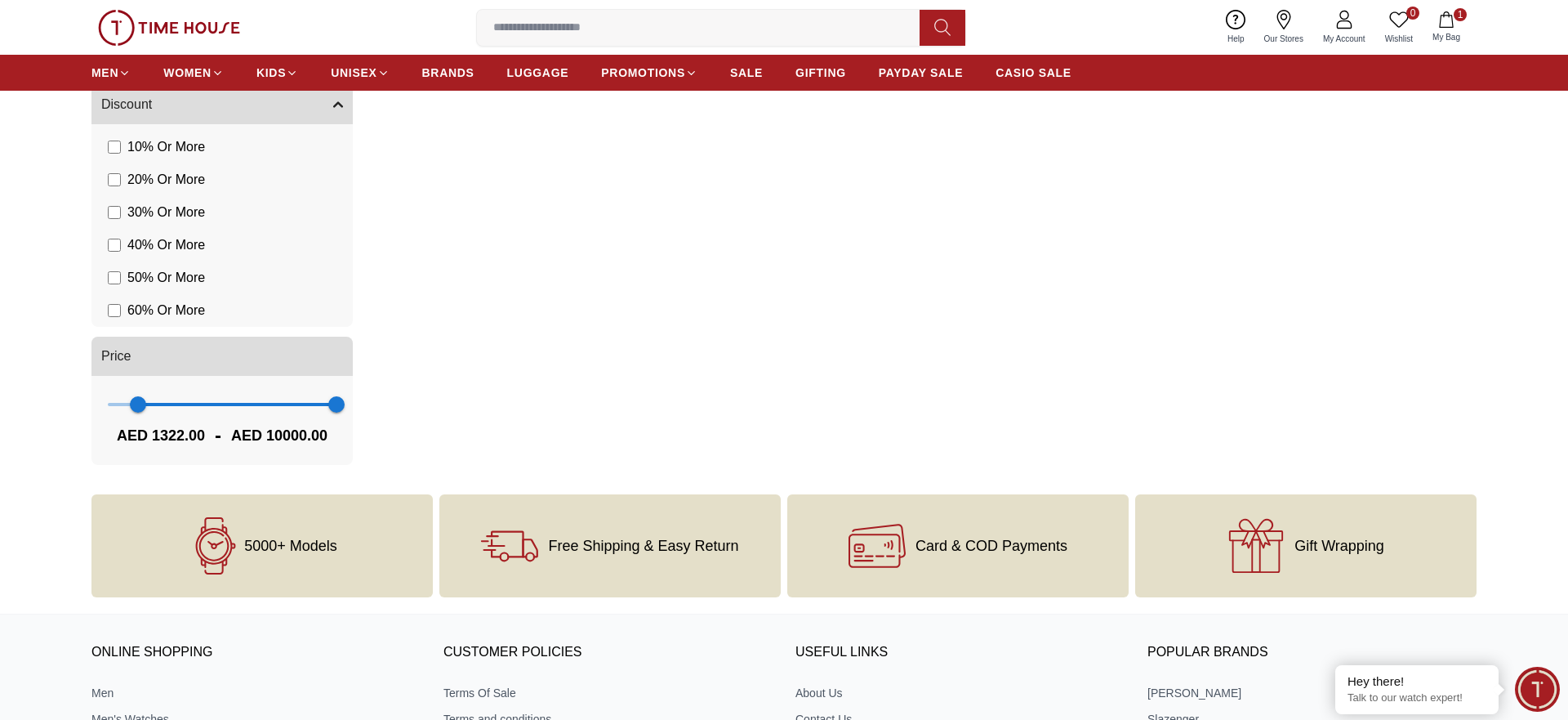
type input "**"
click at [110, 401] on span "1322 10000" at bounding box center [222, 404] width 229 height 25
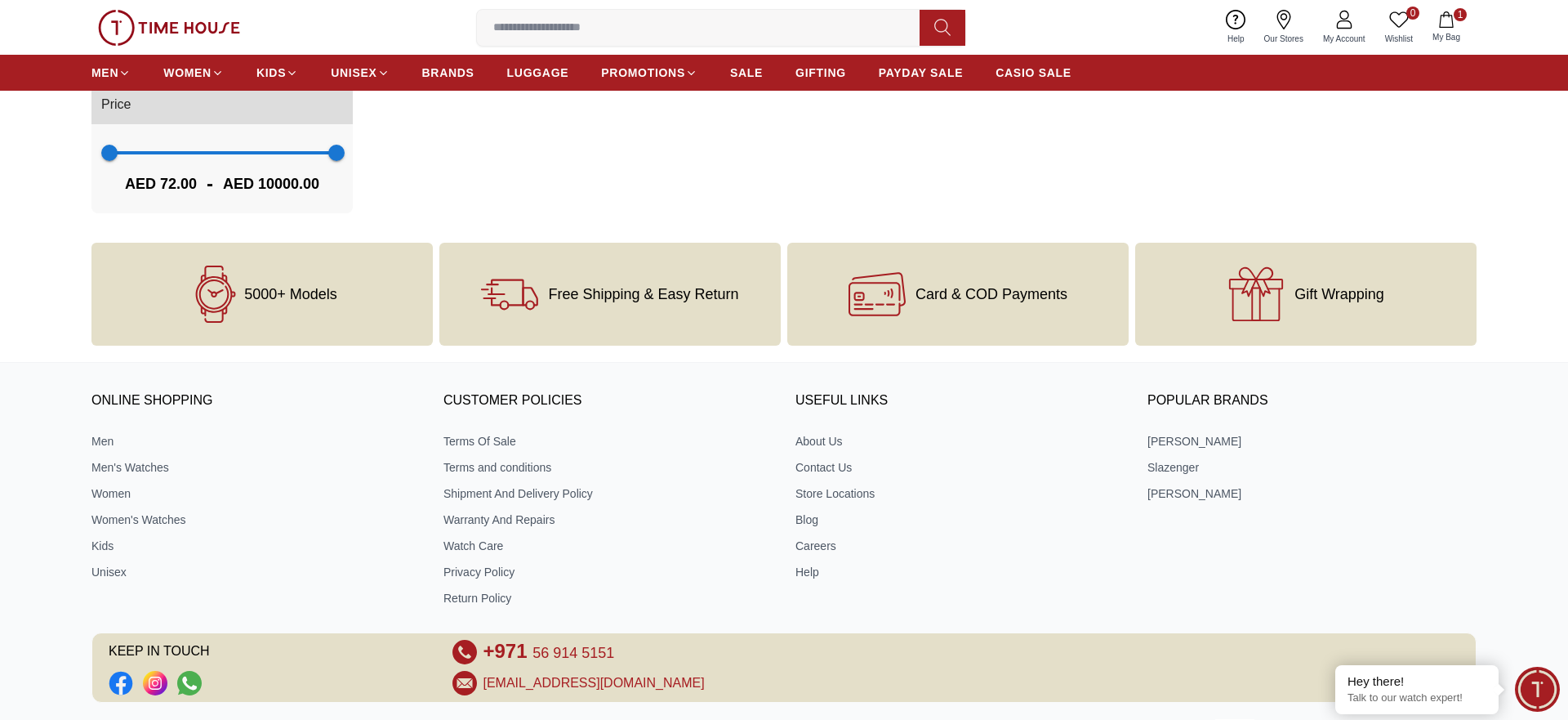
click at [112, 403] on h3 "ONLINE SHOPPING" at bounding box center [256, 401] width 329 height 25
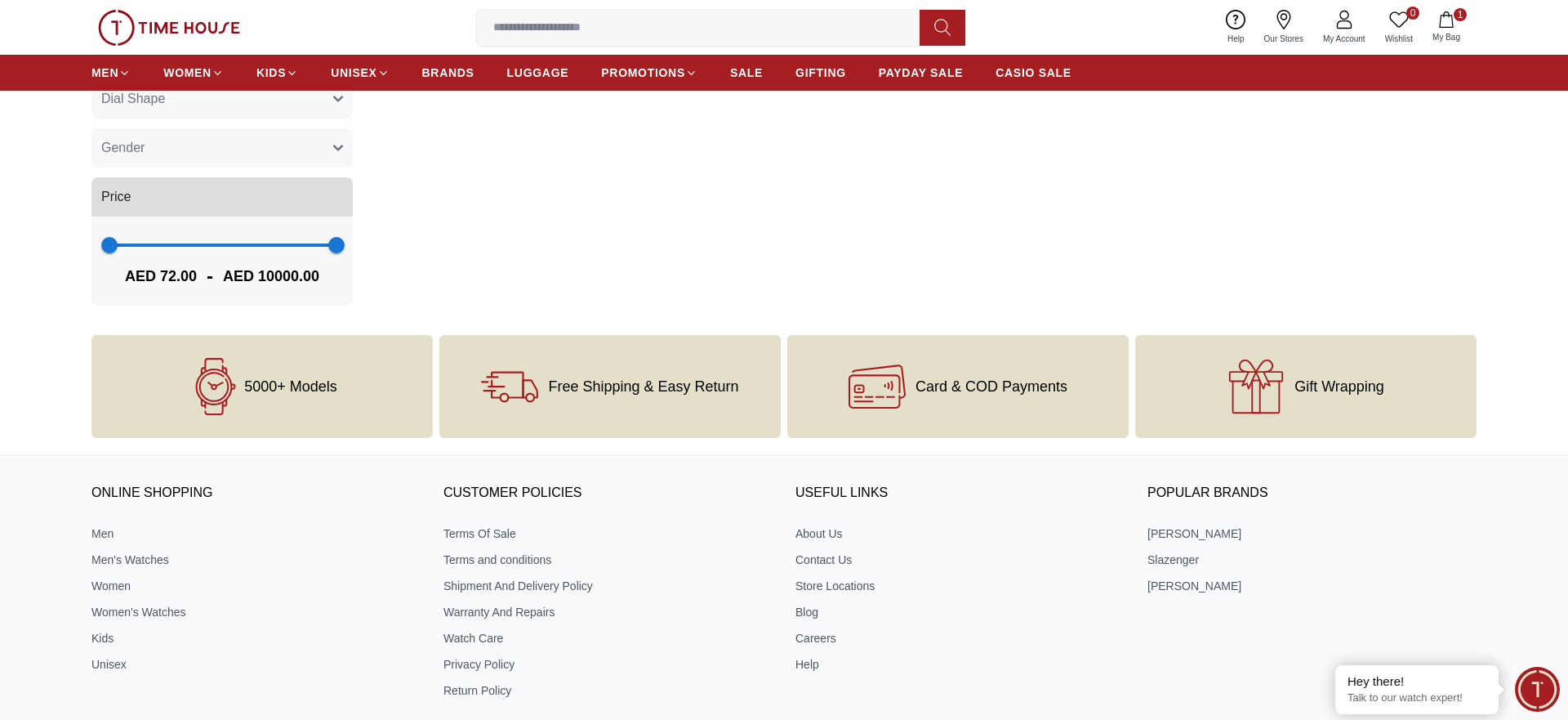
scroll to position [1250, 0]
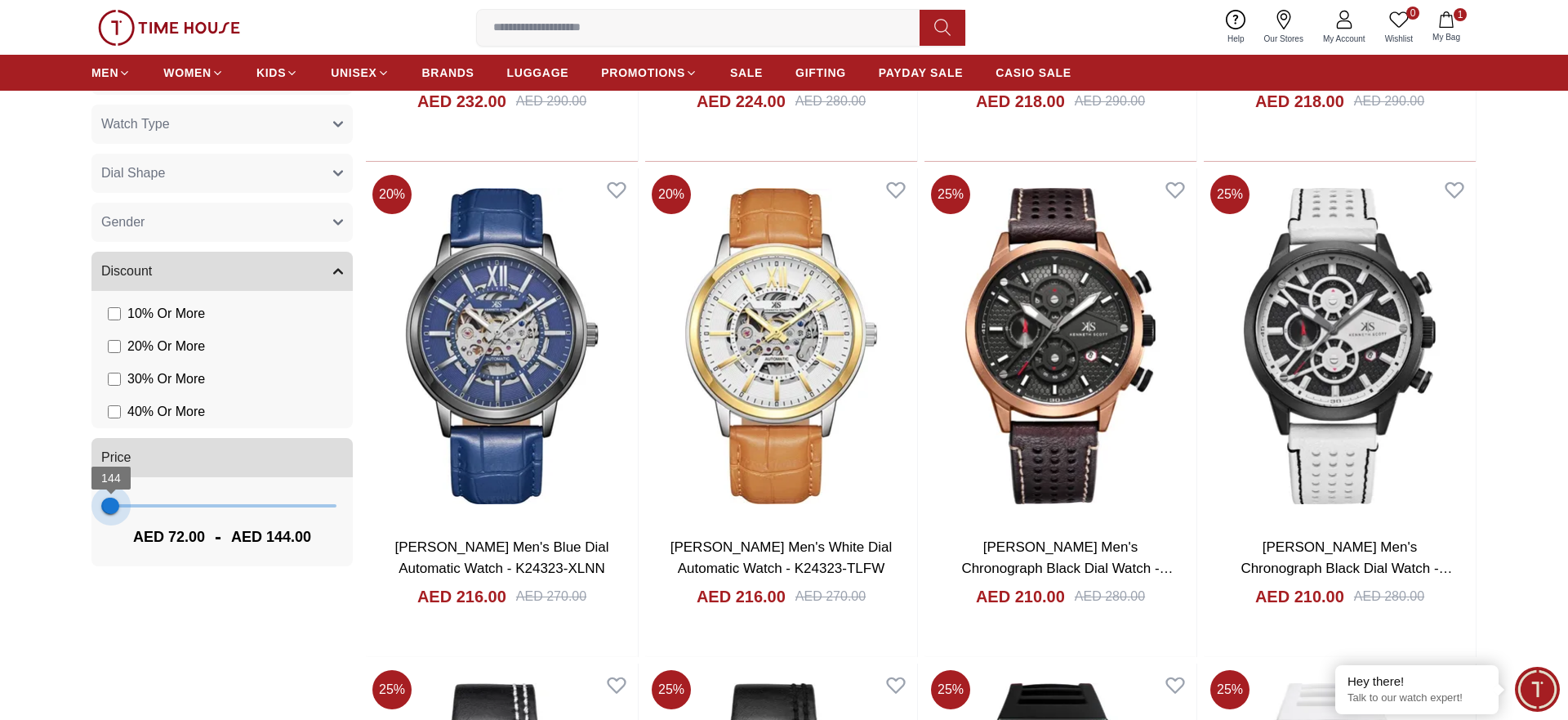
type input "***"
drag, startPoint x: 332, startPoint y: 496, endPoint x: 112, endPoint y: 499, distance: 220.0
click at [112, 499] on span "180" at bounding box center [112, 505] width 16 height 16
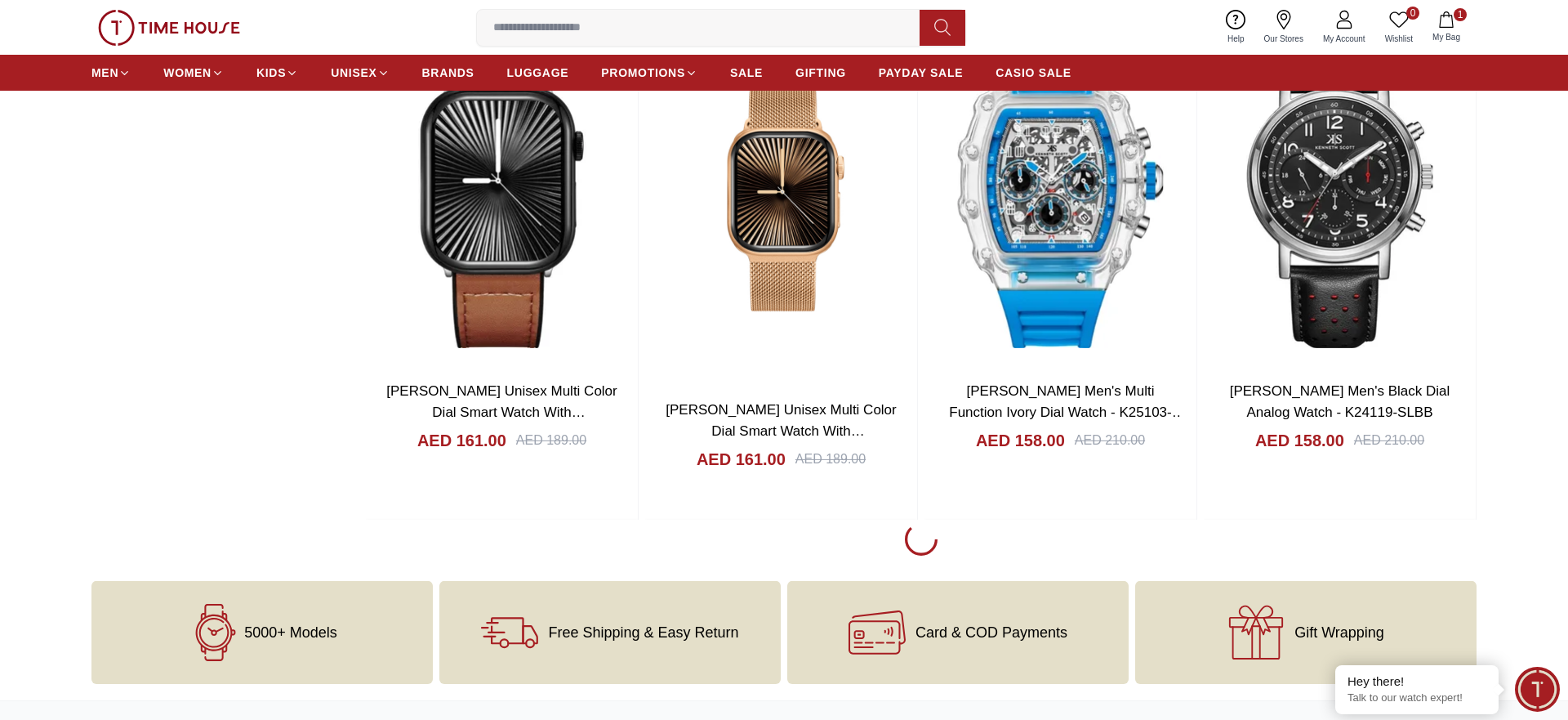
scroll to position [3083, 0]
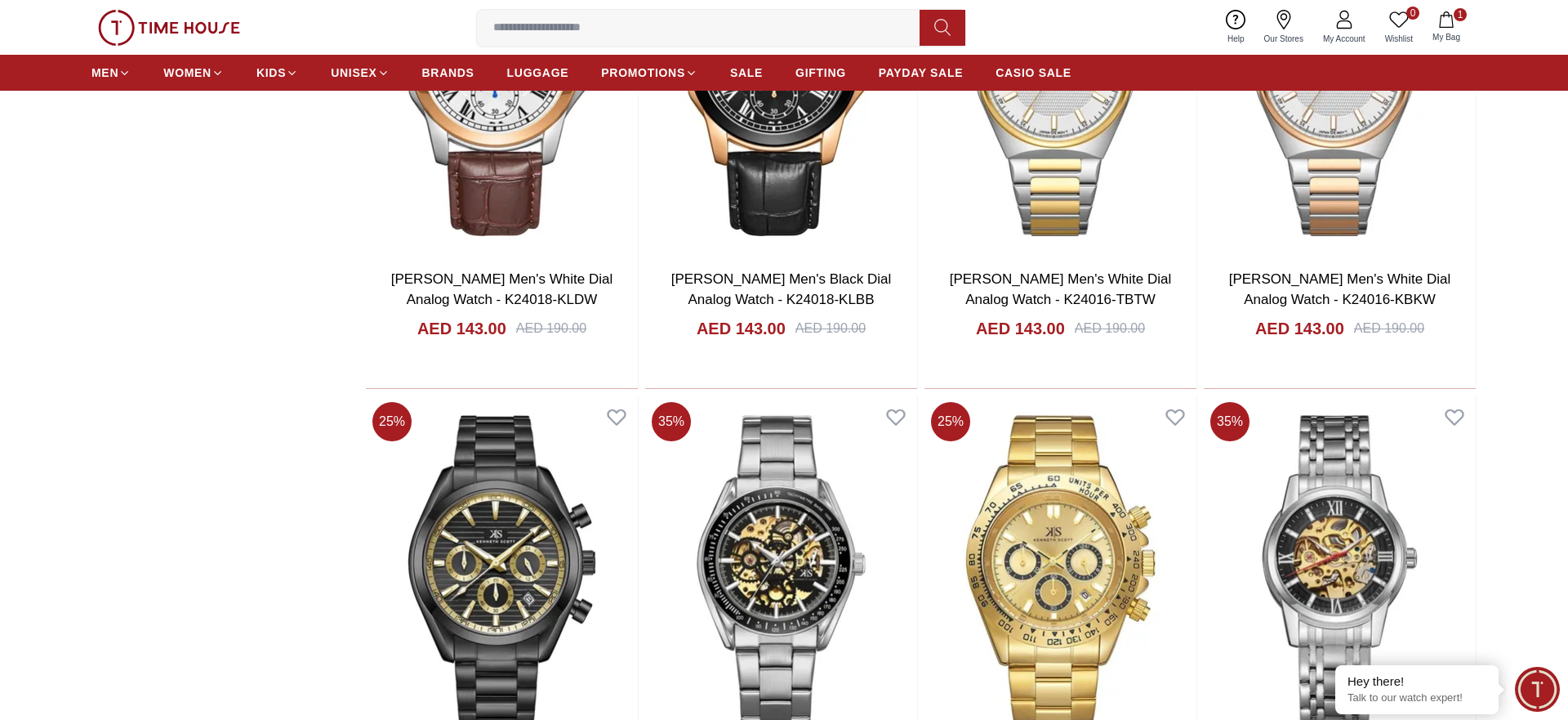
scroll to position [7749, 0]
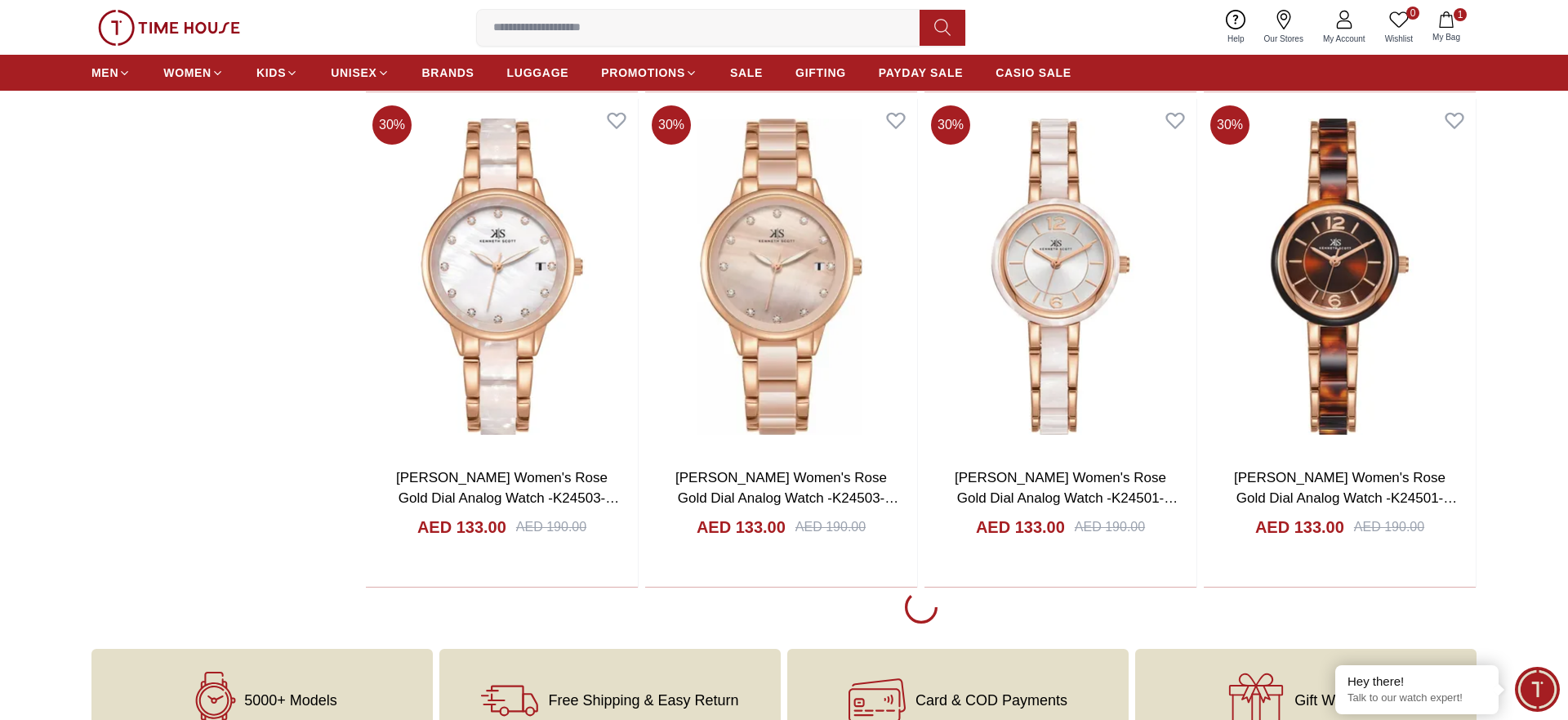
scroll to position [13082, 0]
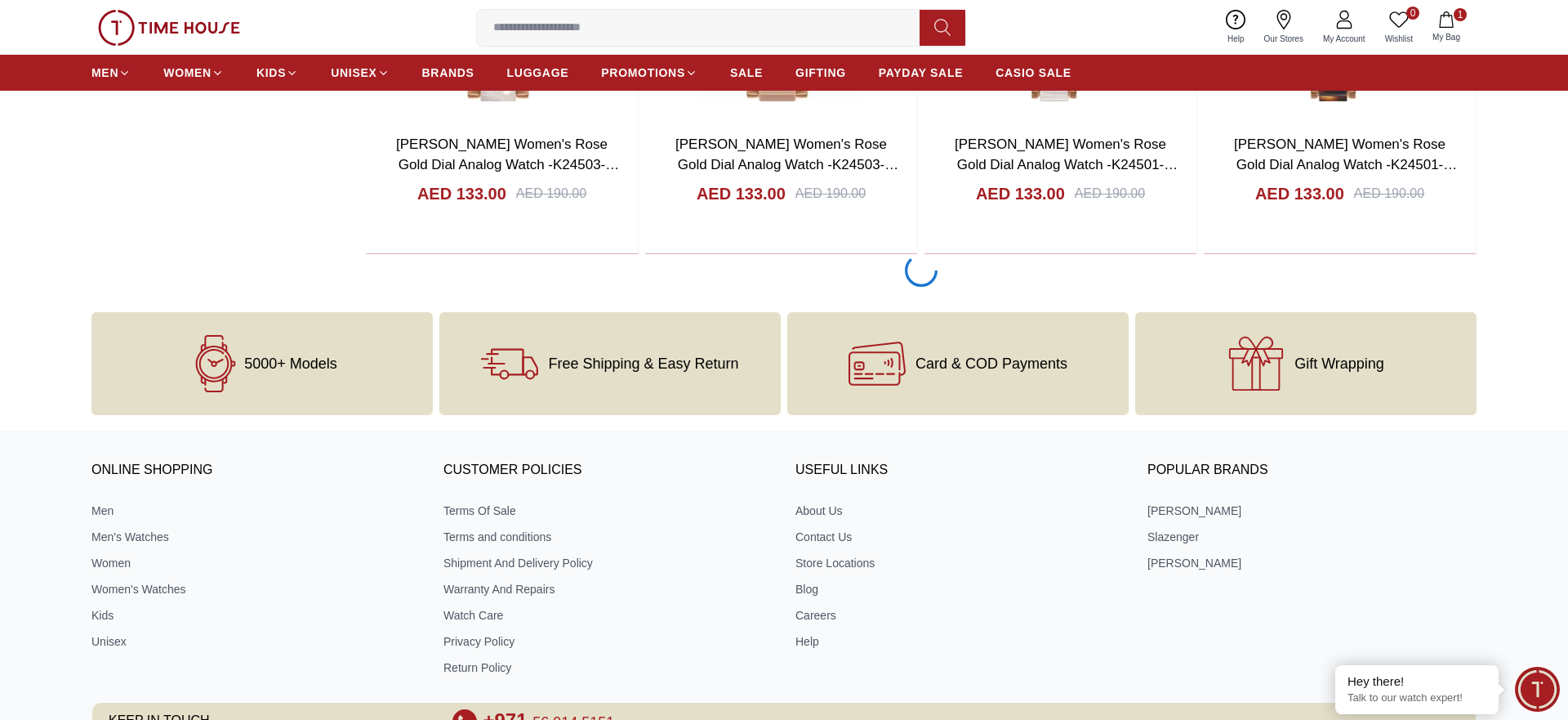
scroll to position [12749, 0]
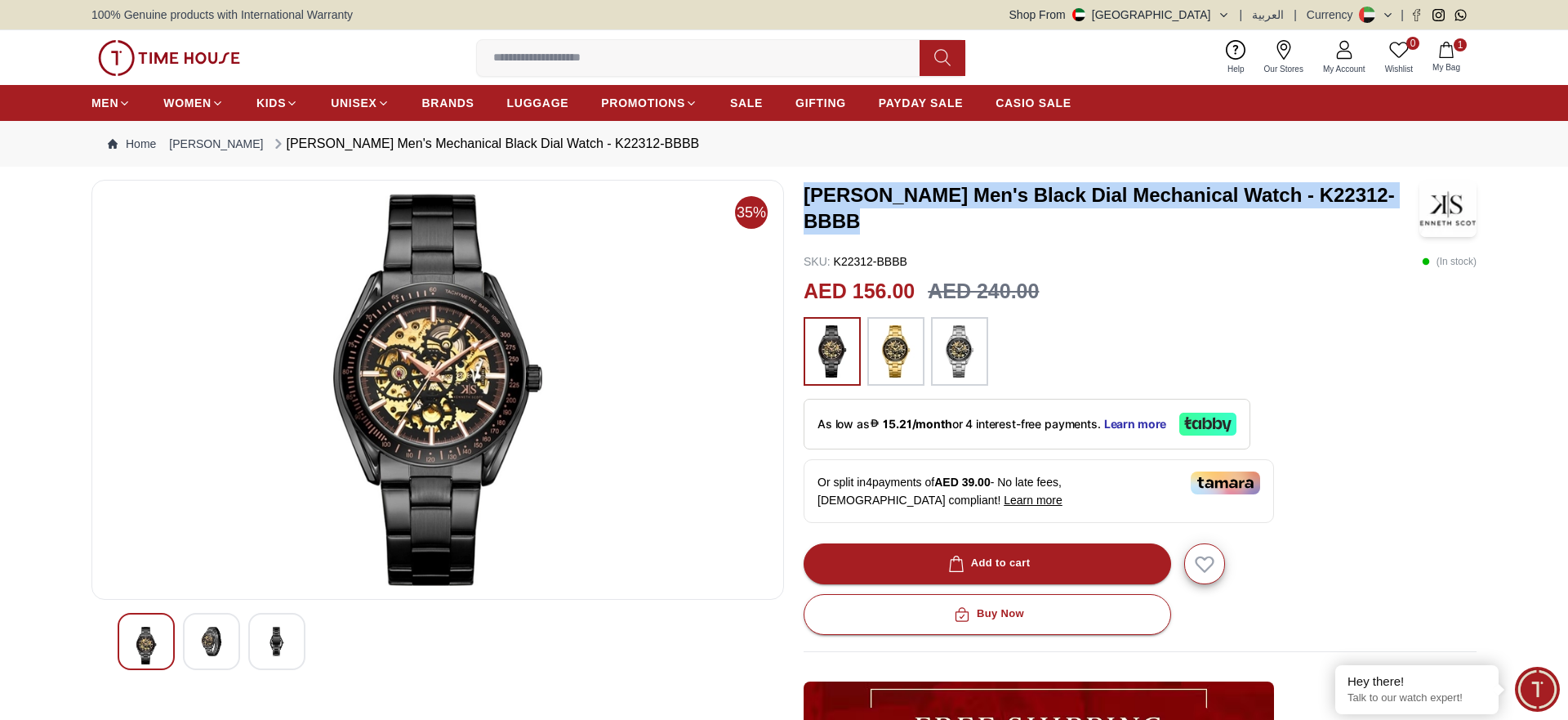
drag, startPoint x: 870, startPoint y: 226, endPoint x: 801, endPoint y: 191, distance: 77.4
click at [801, 191] on div "35% Kenneth Scott Men's Black Dial Mechanical Watch - K22312-BBBB SKU : K22312-…" at bounding box center [783, 594] width 1385 height 829
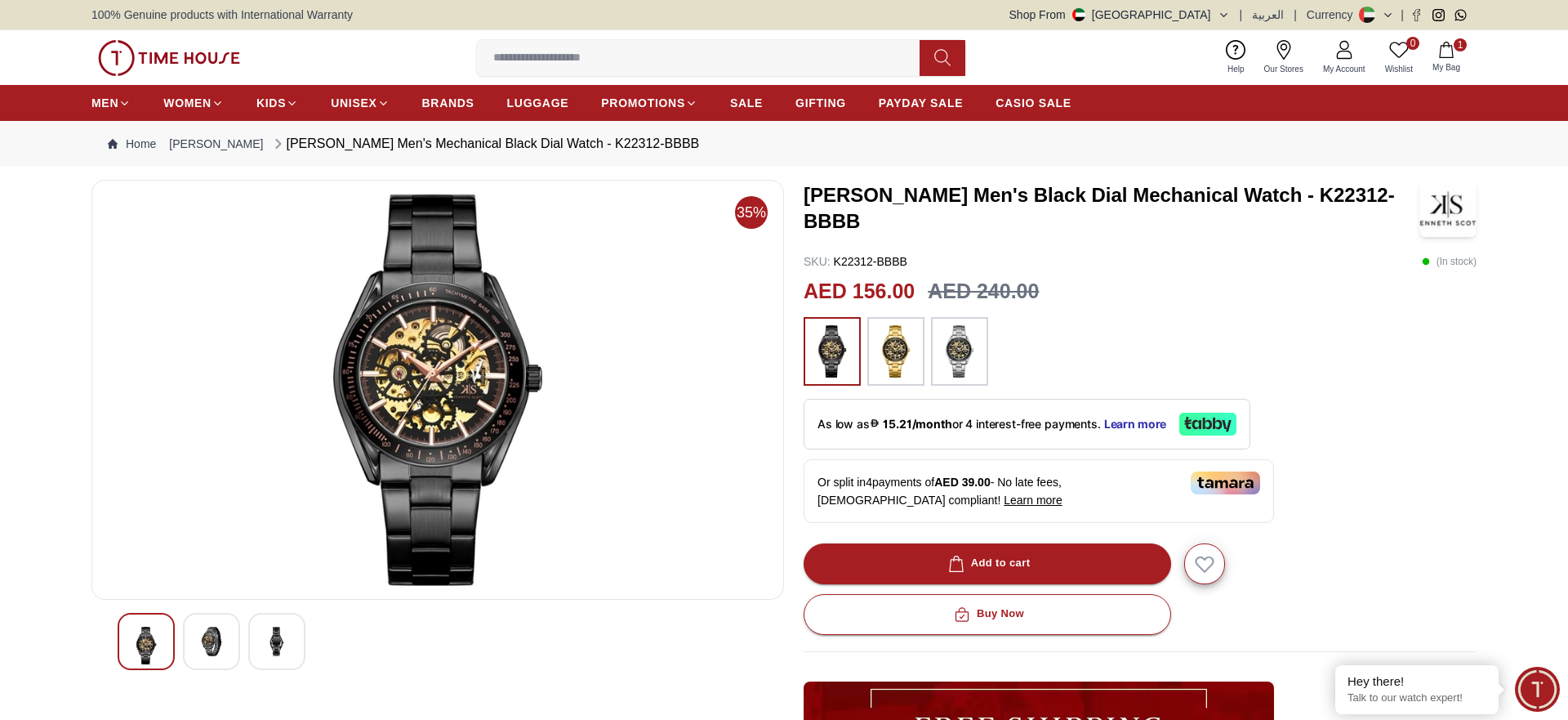
click at [911, 226] on h3 "Kenneth Scott Men's Black Dial Mechanical Watch - K22312-BBBB" at bounding box center [1111, 209] width 616 height 52
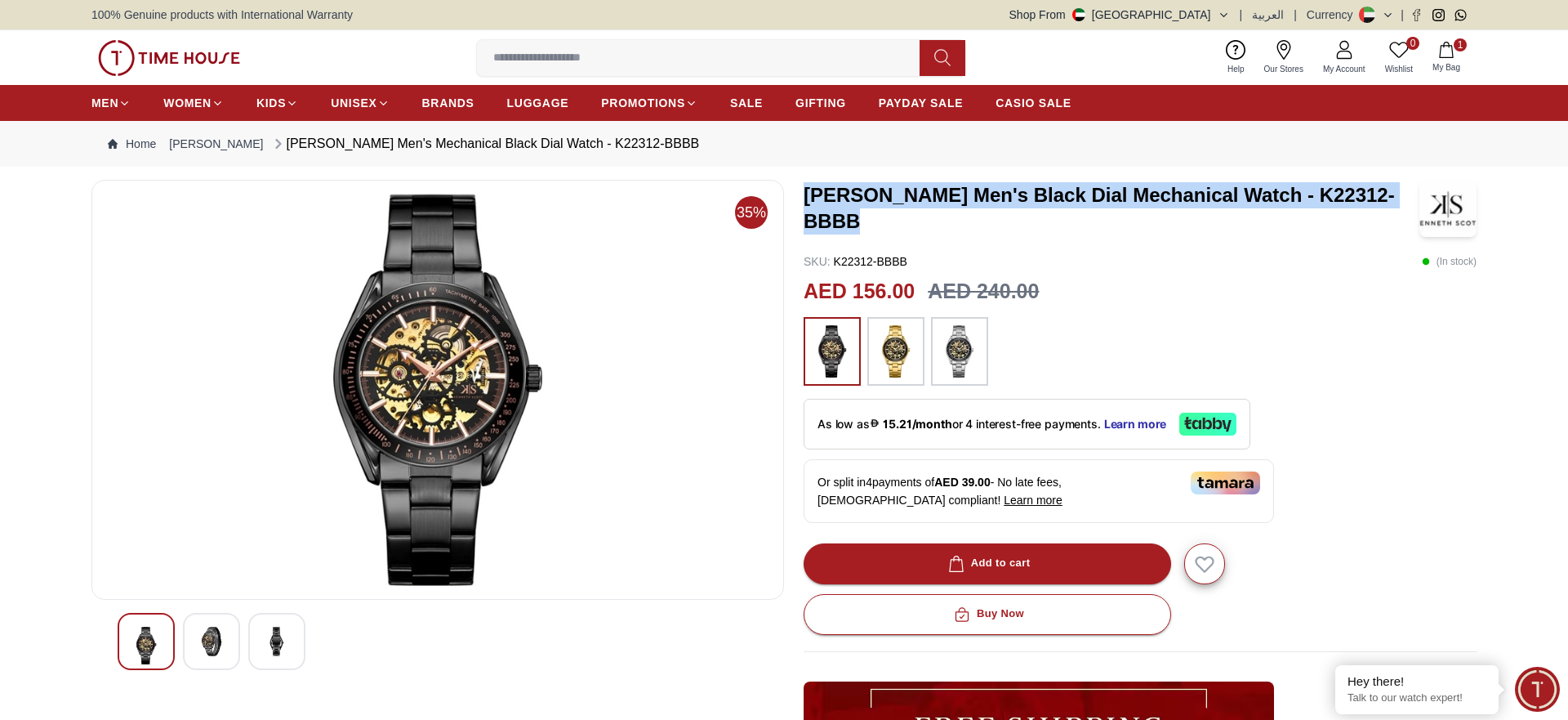
drag, startPoint x: 879, startPoint y: 224, endPoint x: 803, endPoint y: 183, distance: 86.4
click at [803, 183] on div "35% Kenneth Scott Men's Black Dial Mechanical Watch - K22312-BBBB SKU : K22312-…" at bounding box center [783, 594] width 1385 height 829
copy h3 "Kenneth Scott Men's Black Dial Mechanical Watch - K22312-BBBB"
click at [1014, 197] on h3 "Kenneth Scott Men's Black Dial Mechanical Watch - K22312-BBBB" at bounding box center [1111, 209] width 616 height 52
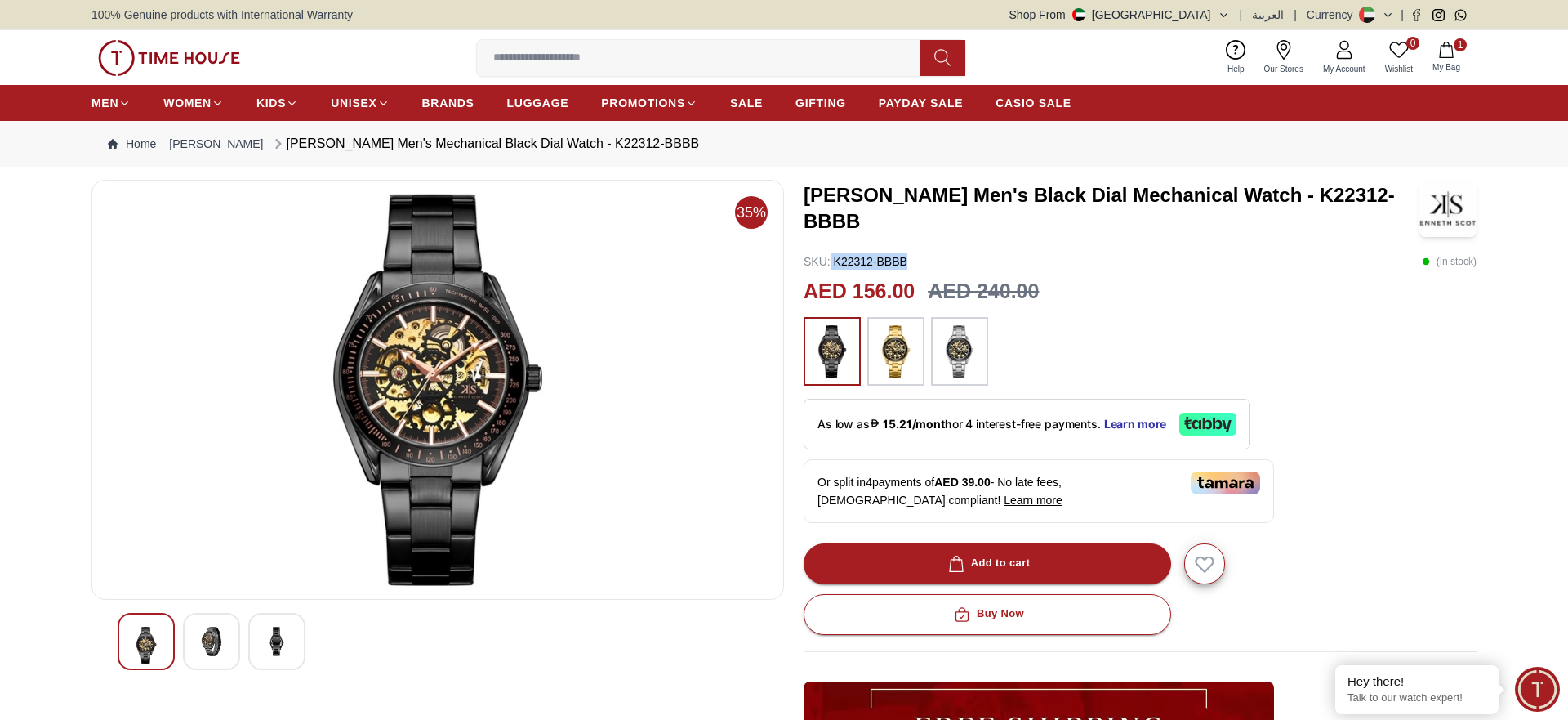
drag, startPoint x: 918, startPoint y: 256, endPoint x: 829, endPoint y: 258, distance: 89.0
click at [829, 258] on div "SKU : K22312-BBBB ( In stock )" at bounding box center [1140, 261] width 673 height 16
copy p "K22312-BBBB"
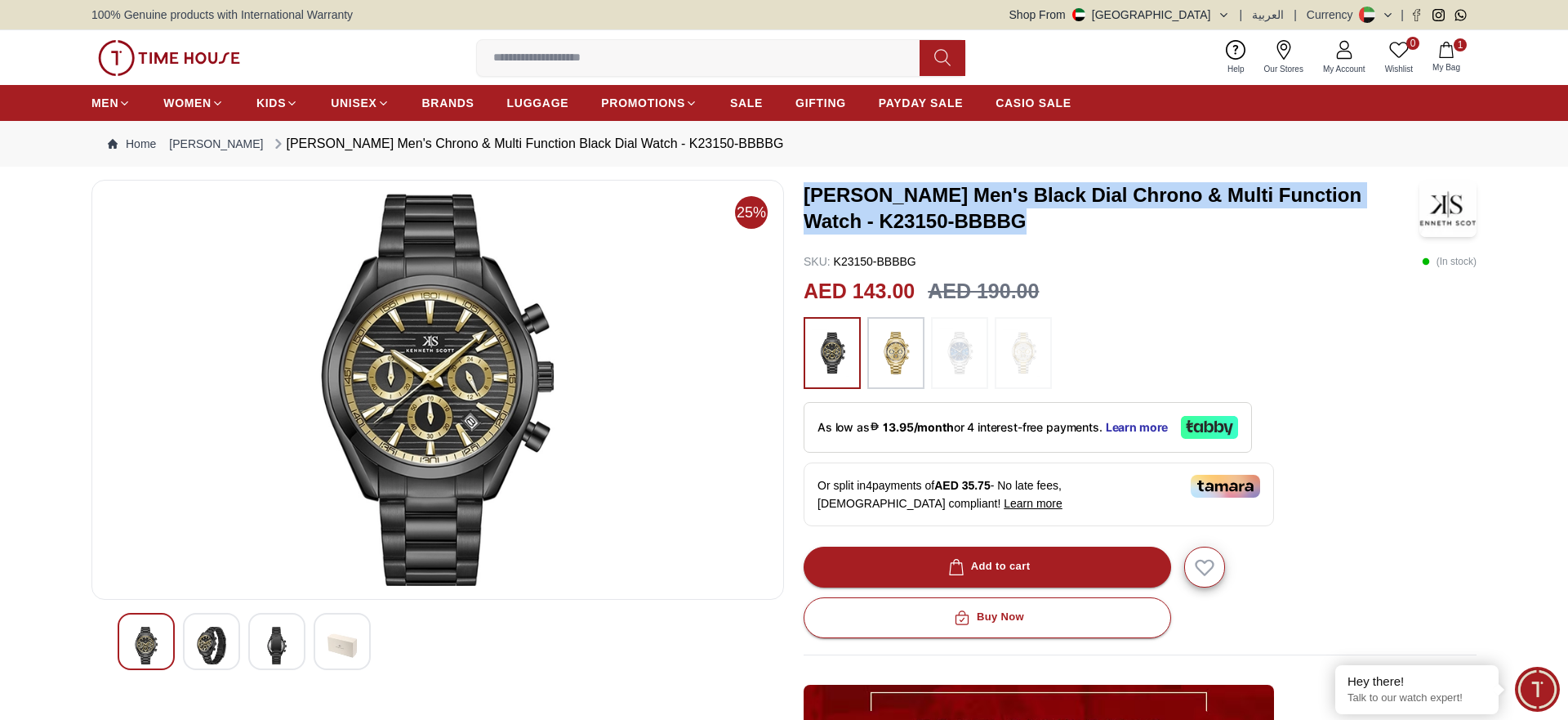
drag, startPoint x: 956, startPoint y: 224, endPoint x: 802, endPoint y: 203, distance: 155.4
click at [802, 203] on div "25% [PERSON_NAME] Men's Black Dial Chrono & Multi Function Watch - K23150-BBBBG…" at bounding box center [783, 596] width 1385 height 832
copy h3 "[PERSON_NAME] Men's Black Dial Chrono & Multi Function Watch - K23150-BBBBG"
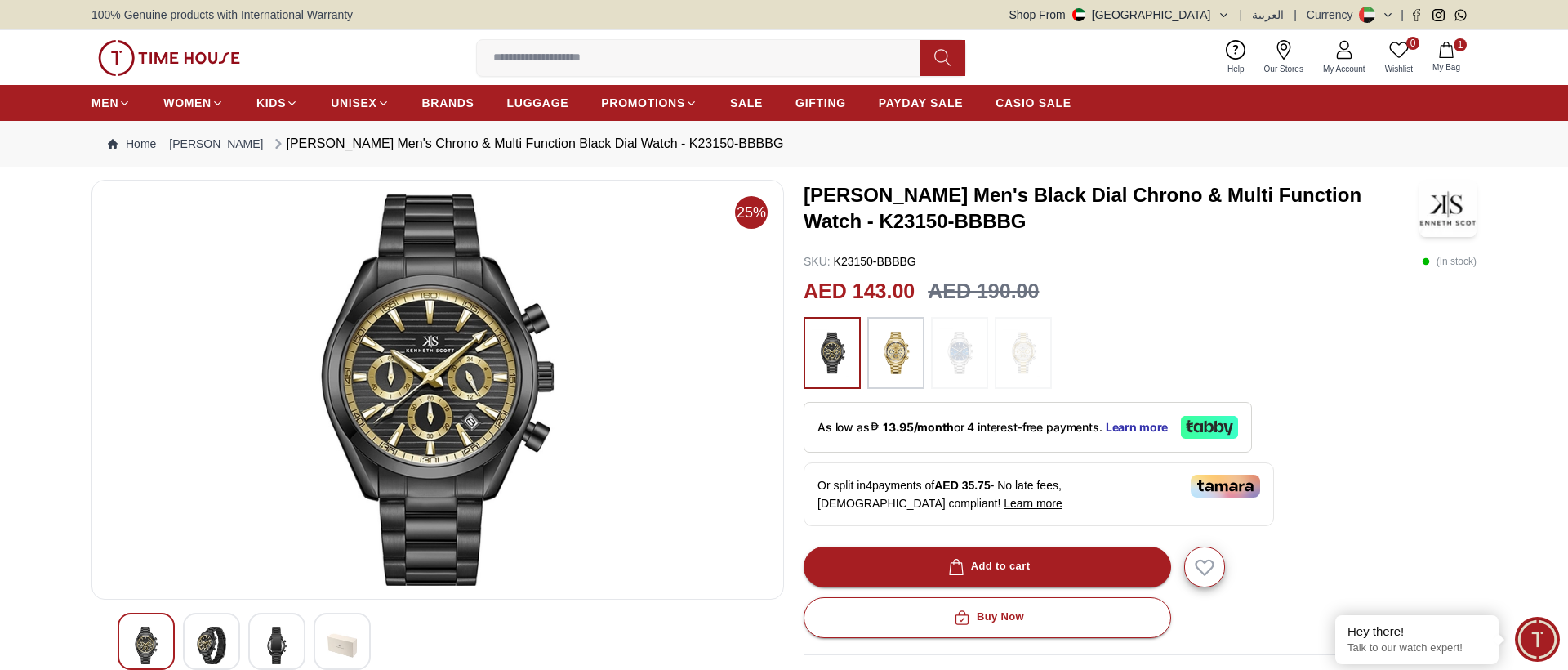
click at [1147, 281] on div "AED 143.00 AED 190.00" at bounding box center [1140, 291] width 673 height 31
